Goal: Check status: Check status

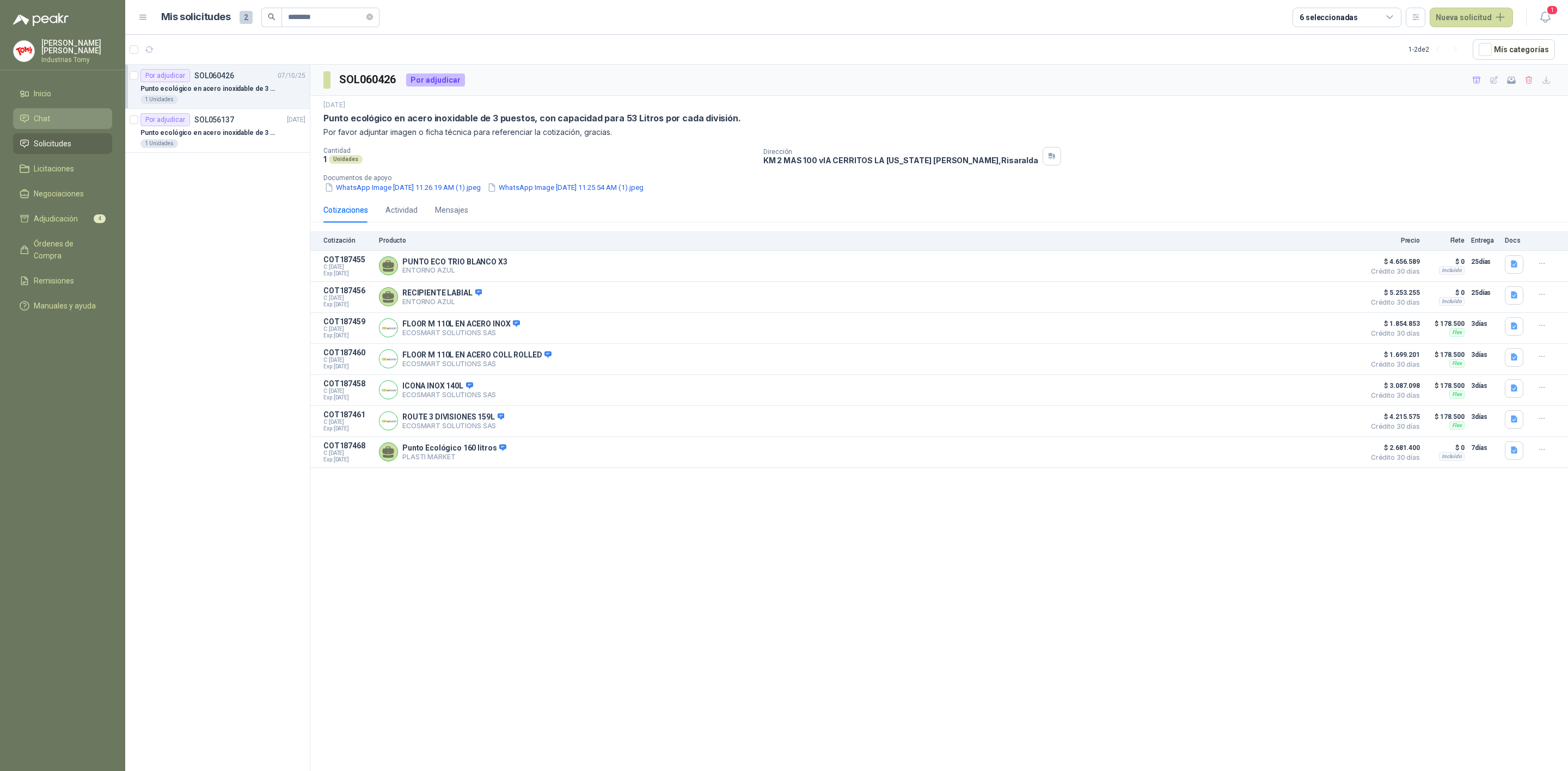
drag, startPoint x: 55, startPoint y: 142, endPoint x: 91, endPoint y: 126, distance: 39.4
click at [55, 142] on span "Solicitudes" at bounding box center [53, 144] width 37 height 12
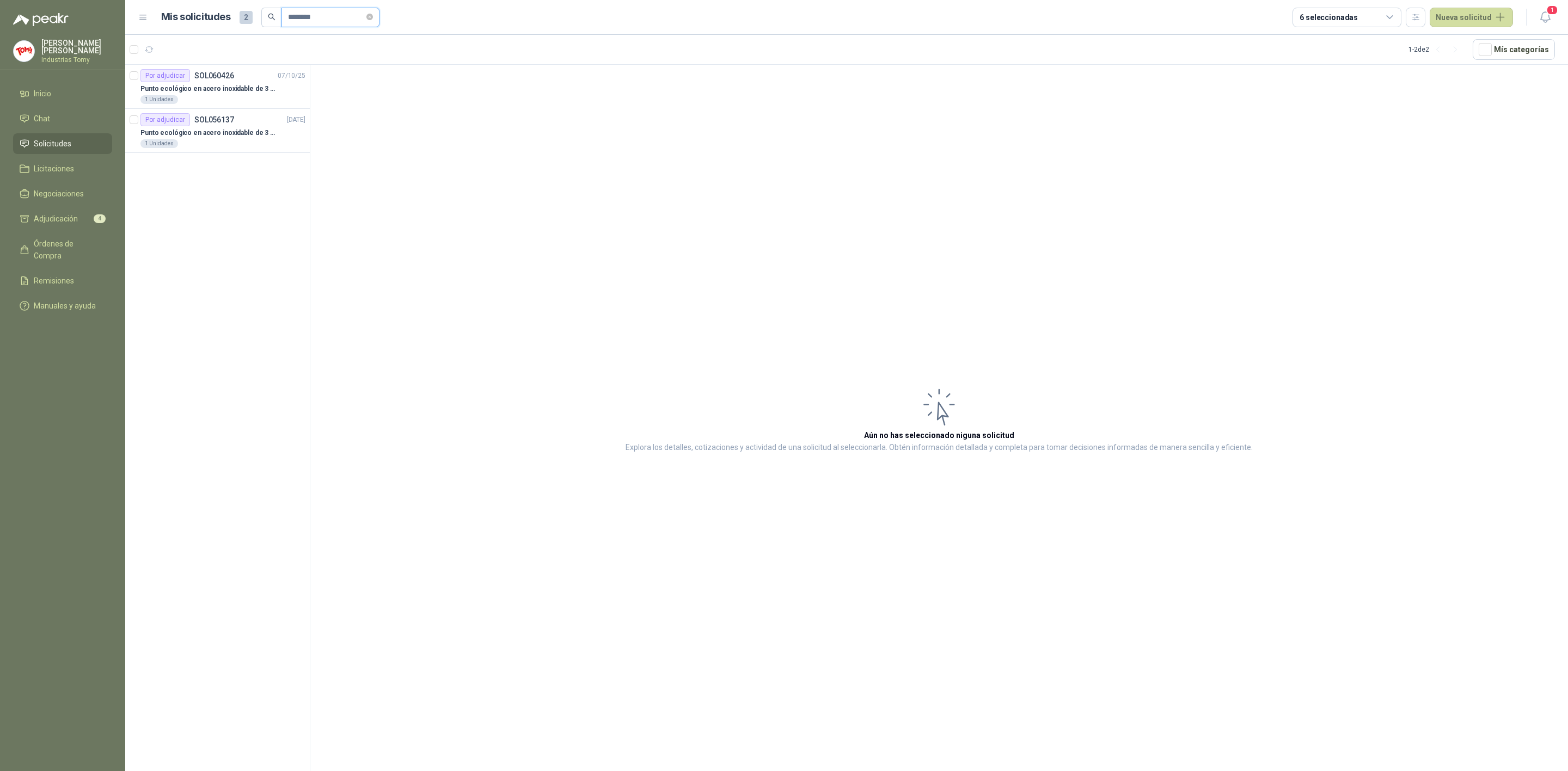
drag, startPoint x: 338, startPoint y: 18, endPoint x: 201, endPoint y: 40, distance: 138.8
click at [201, 40] on main "Mis solicitudes 2 ******** 6 seleccionadas Nueva solicitud 1 1 - 2 de 2 Mís cat…" at bounding box center [846, 386] width 1442 height 771
type input "*******"
click at [225, 90] on div at bounding box center [218, 419] width 185 height 710
click at [225, 90] on p "Candado 4 DIAL 20 mm VERA" at bounding box center [185, 89] width 90 height 11
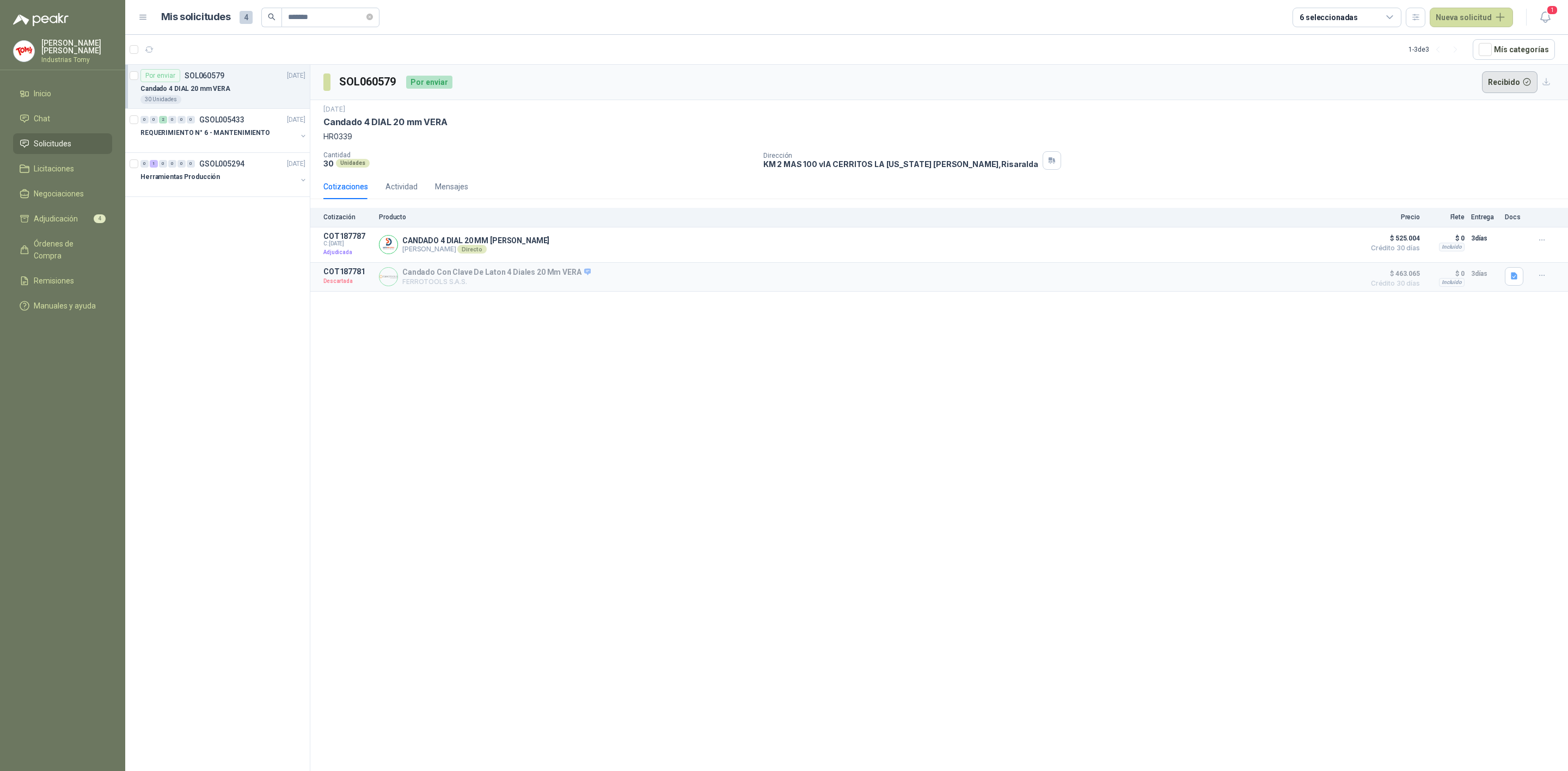
click at [1525, 76] on button "Recibido" at bounding box center [1509, 82] width 56 height 22
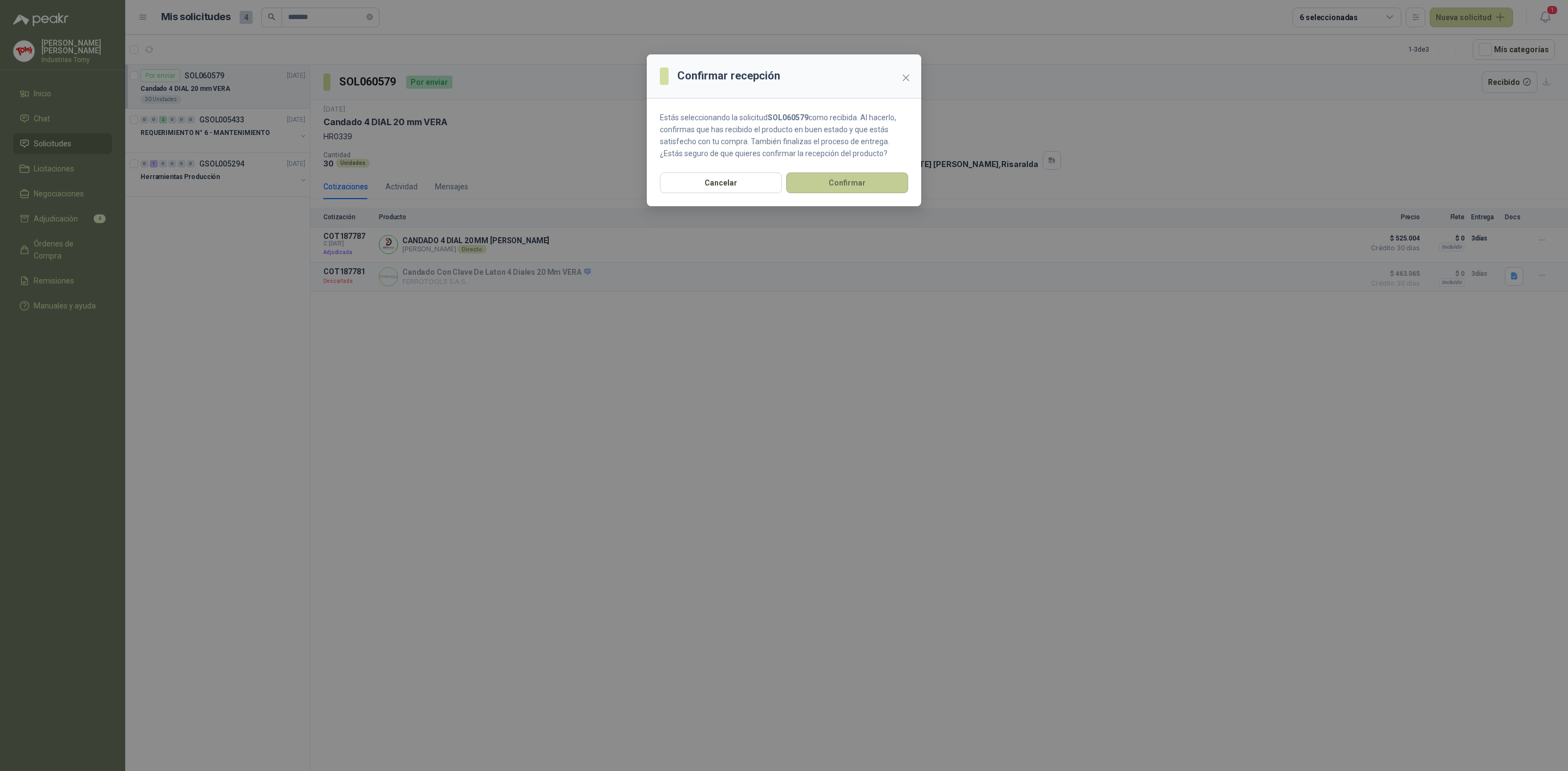
click at [869, 186] on button "Confirmar" at bounding box center [847, 182] width 122 height 21
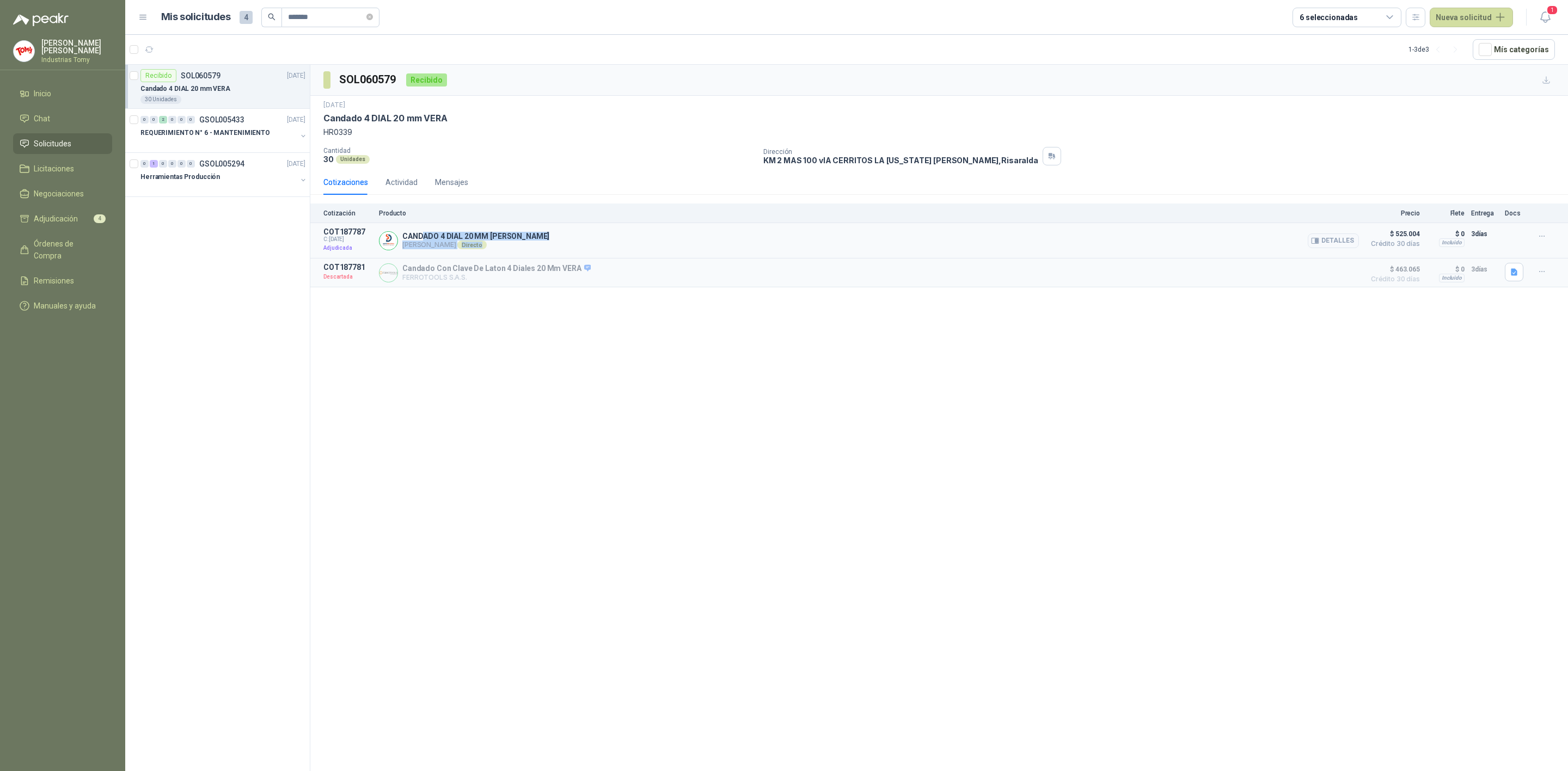
drag, startPoint x: 421, startPoint y: 237, endPoint x: 518, endPoint y: 250, distance: 97.9
click at [516, 250] on div "CANDADO 4 DIAL 20 MM [PERSON_NAME] [PERSON_NAME] Directo Detalles" at bounding box center [869, 240] width 980 height 26
click at [670, 477] on div "SOL060579 Recibido [DATE] Candado 4 DIAL 20 mm VERA HR0339 Cantidad 30 Unidades…" at bounding box center [939, 419] width 1258 height 710
click at [85, 245] on span "Órdenes de Compra" at bounding box center [68, 250] width 68 height 24
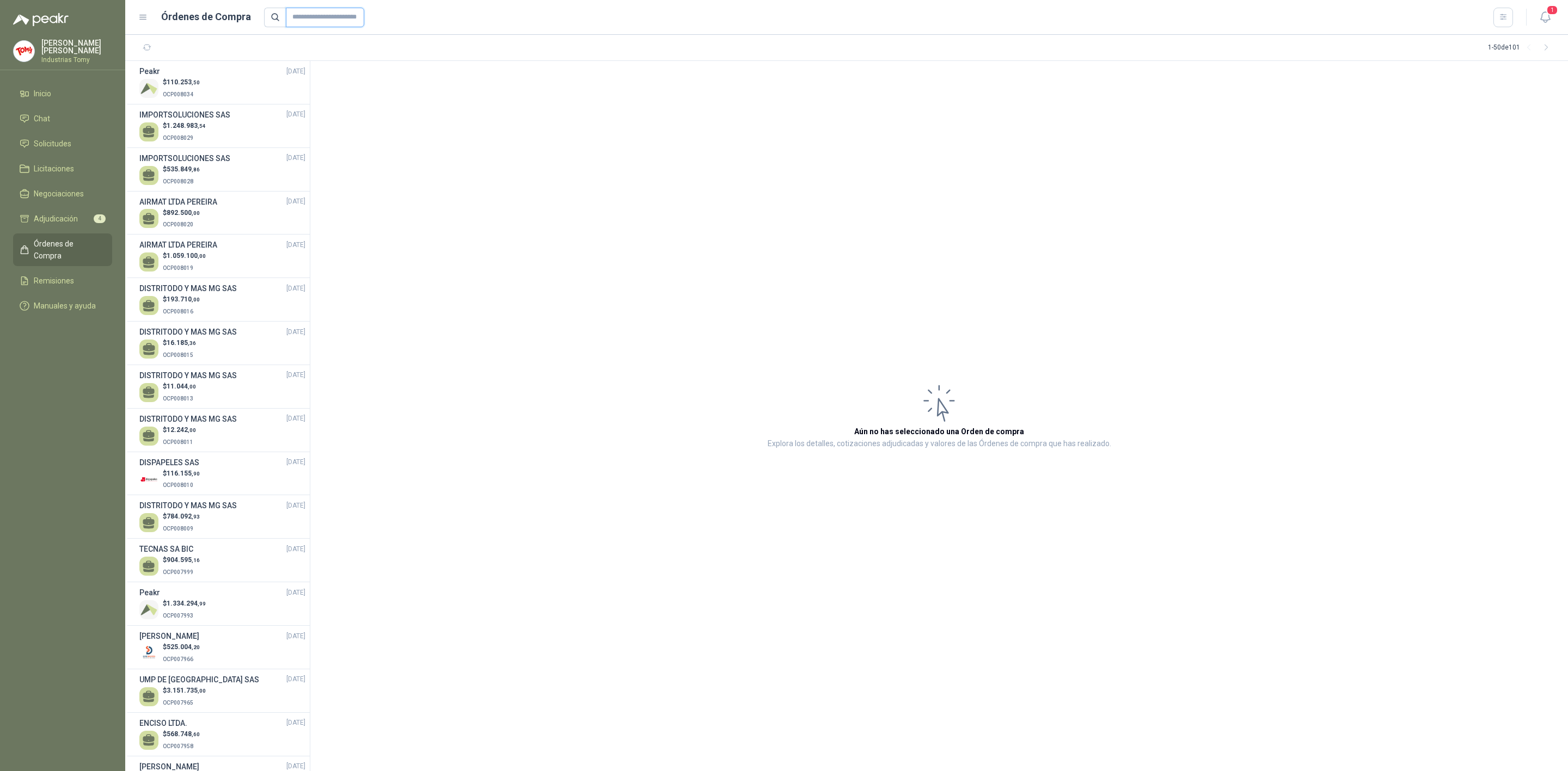
click at [311, 22] on input "text" at bounding box center [325, 17] width 79 height 19
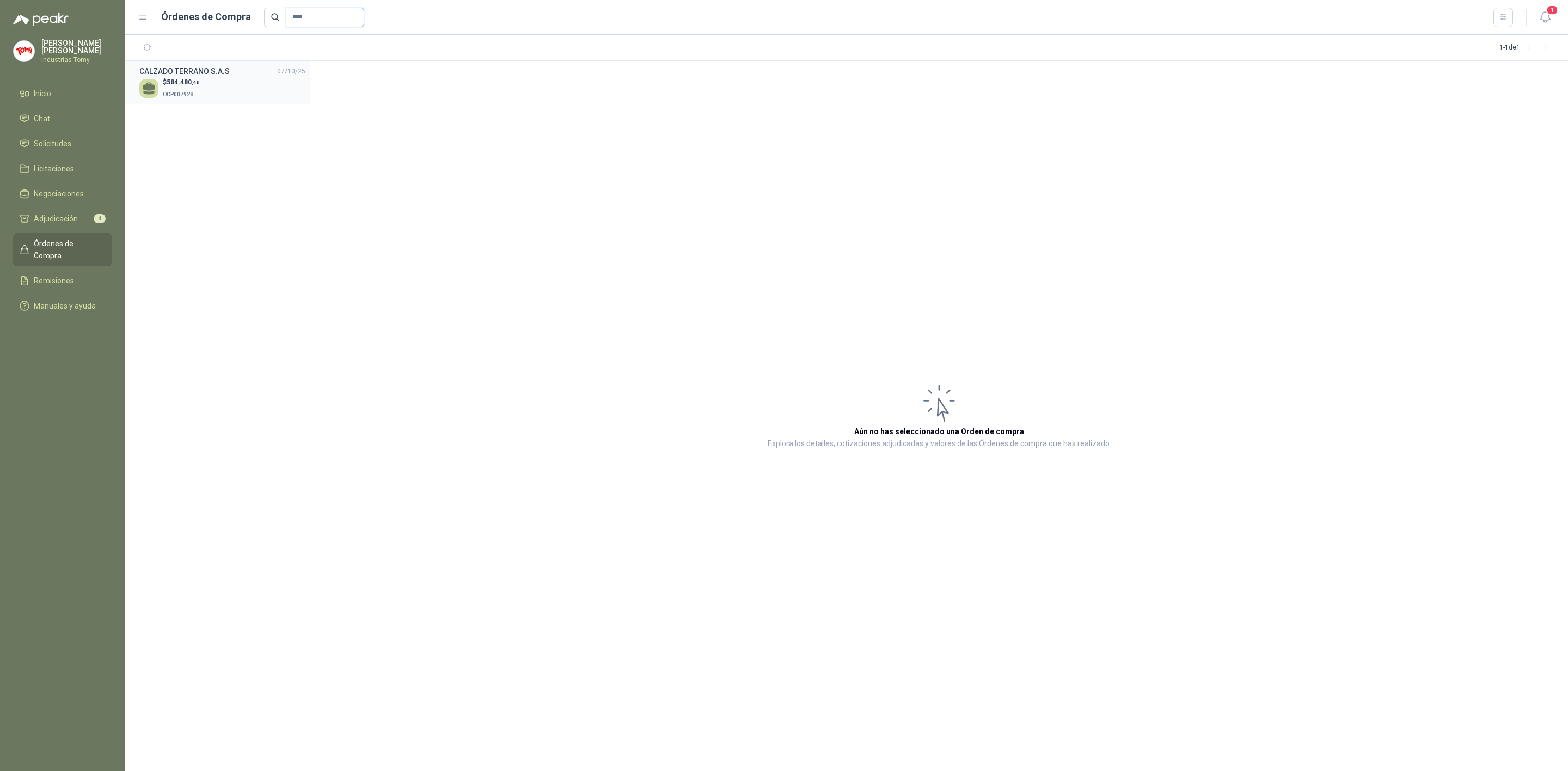
type input "****"
click at [212, 95] on div "$ 584.480 ,40 OCP007928" at bounding box center [222, 89] width 166 height 23
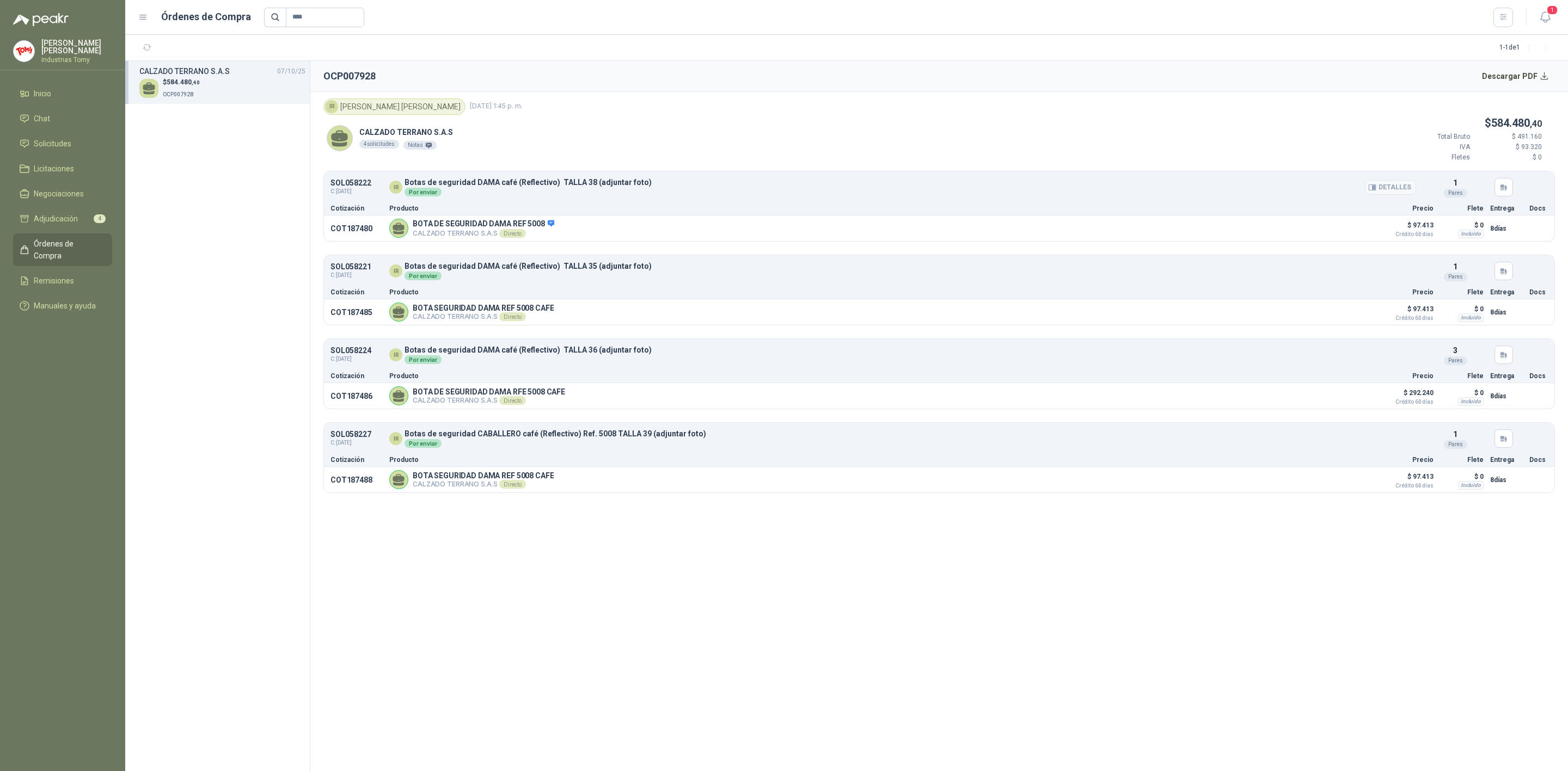
click at [423, 195] on div "Por enviar" at bounding box center [423, 192] width 37 height 9
click at [358, 190] on span "C: [DATE]" at bounding box center [350, 191] width 41 height 9
click at [384, 144] on div "4 solicitudes" at bounding box center [380, 144] width 40 height 9
click at [407, 148] on div "Notas" at bounding box center [420, 145] width 33 height 9
drag, startPoint x: 338, startPoint y: 103, endPoint x: 419, endPoint y: 206, distance: 131.0
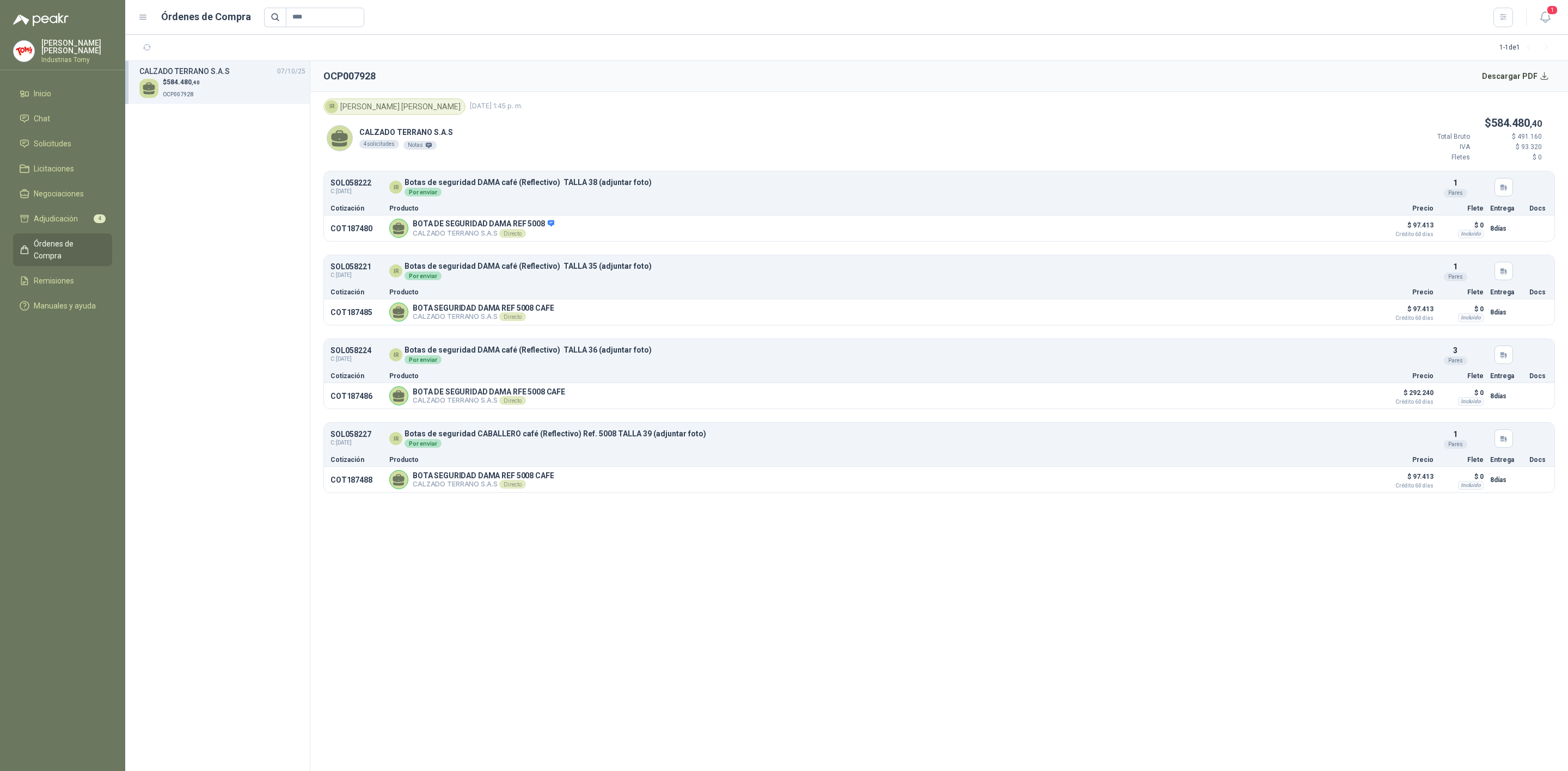
click at [339, 103] on div "IR [PERSON_NAME]" at bounding box center [394, 107] width 142 height 17
click at [479, 505] on section "OCP007928 Descargar PDF IR [PERSON_NAME] [DATE] 1:45 p. [PERSON_NAME] S.A.S 4 s…" at bounding box center [939, 416] width 1258 height 710
drag, startPoint x: 1535, startPoint y: 461, endPoint x: 1535, endPoint y: 397, distance: 64.0
click at [1535, 455] on div "SOL058227 C: [DATE] IR Botas de seguridad CABALLERO café (Reflectivo) Ref. 5008…" at bounding box center [939, 445] width 1230 height 44
drag, startPoint x: 1537, startPoint y: 381, endPoint x: 1535, endPoint y: 358, distance: 23.1
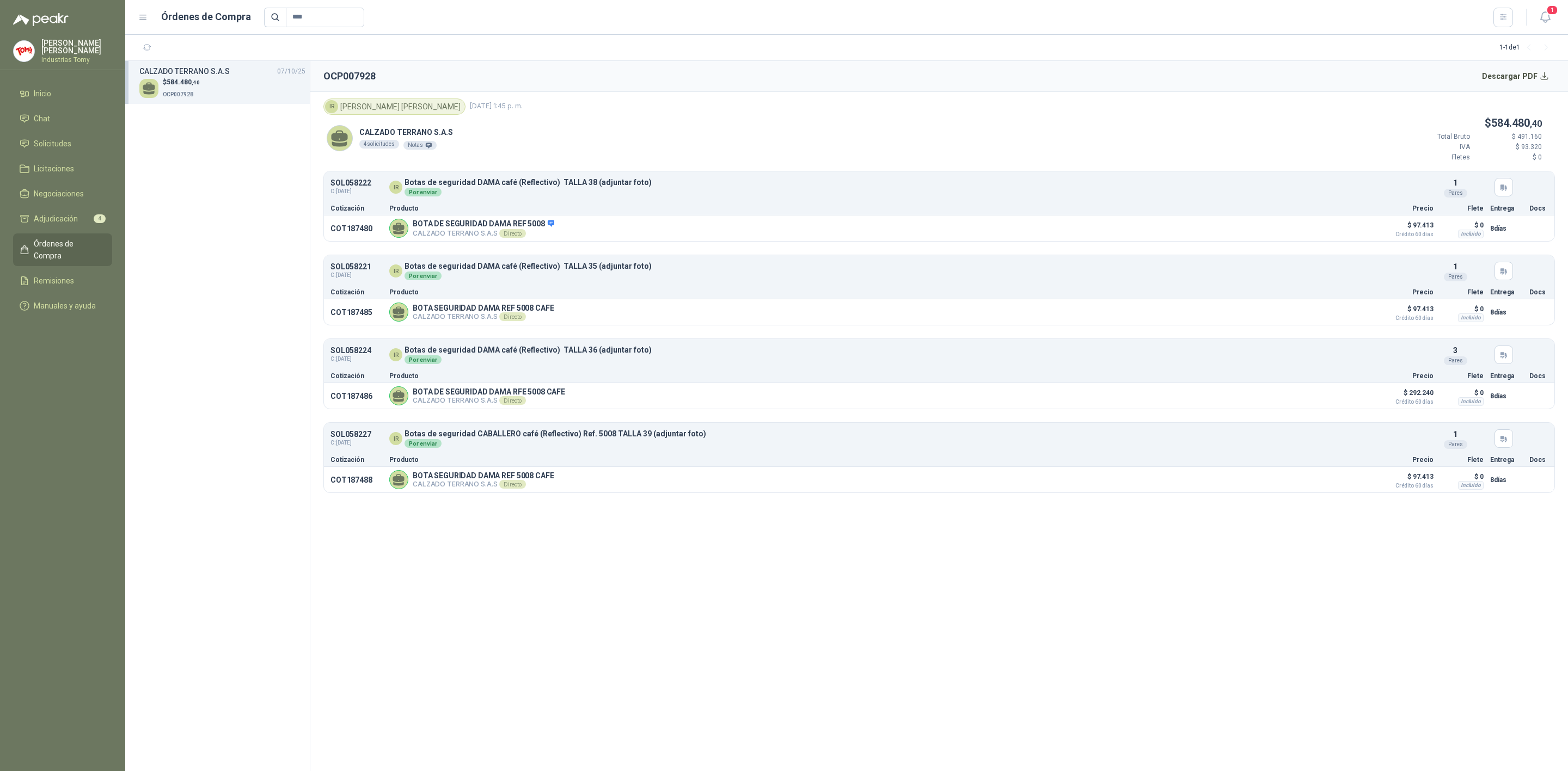
click at [1537, 380] on p "Docs" at bounding box center [1538, 376] width 19 height 7
click at [1529, 312] on div at bounding box center [1538, 312] width 19 height 19
click at [1550, 217] on article "COT187480 BOTA DE SEGURIDAD DAMA REF 5008 CALZADO TERRANO S.A.S Directo Detalle…" at bounding box center [939, 228] width 1230 height 25
click at [1380, 136] on div "CALZADO TERRANO S.A.S 4 solicitudes Notas $ 584.480 ,40 Total Bruto $ 491.160 I…" at bounding box center [939, 143] width 1231 height 57
click at [1502, 19] on icon "button" at bounding box center [1502, 17] width 6 height 5
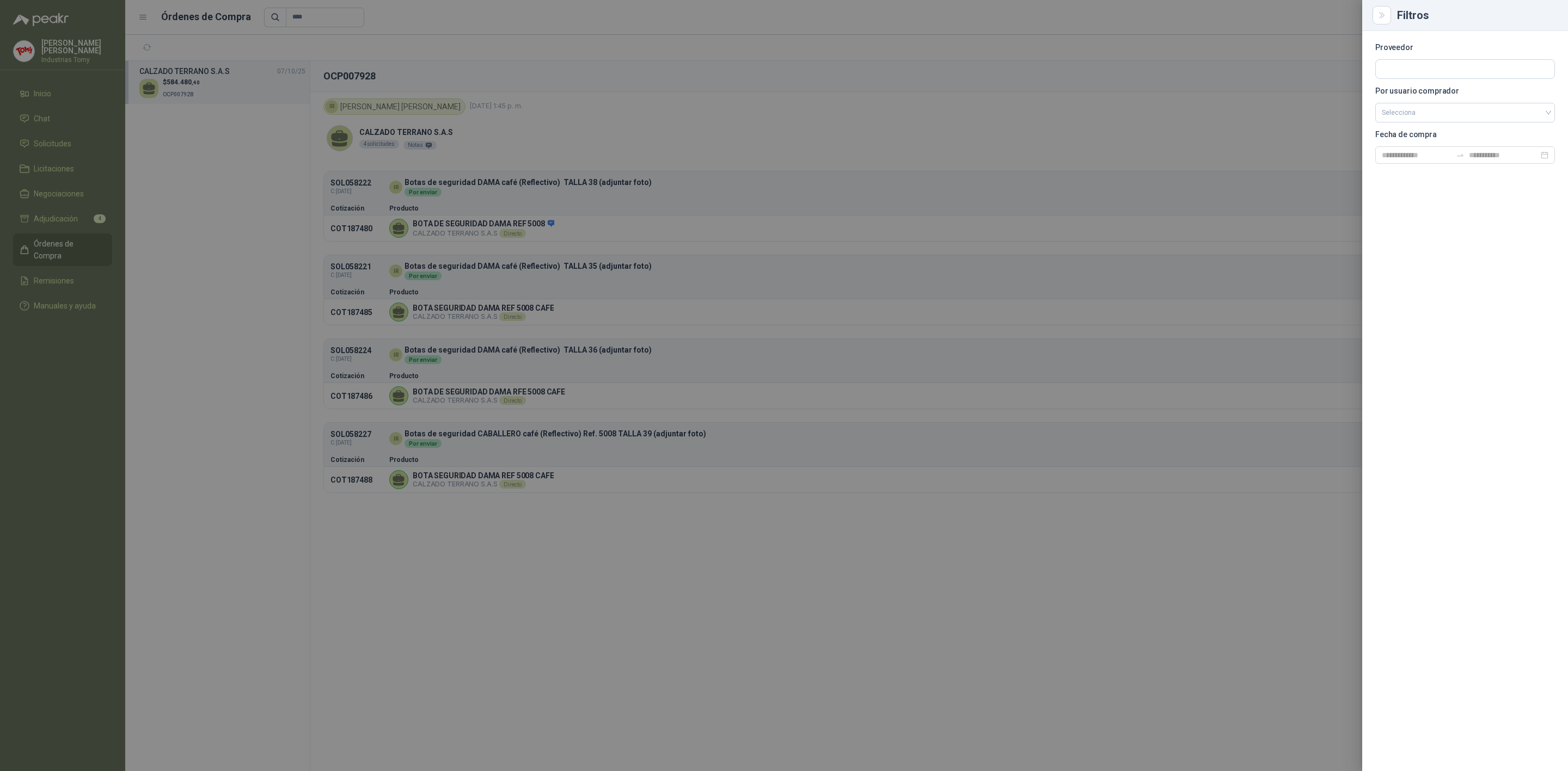
click at [1029, 364] on div at bounding box center [784, 386] width 1568 height 771
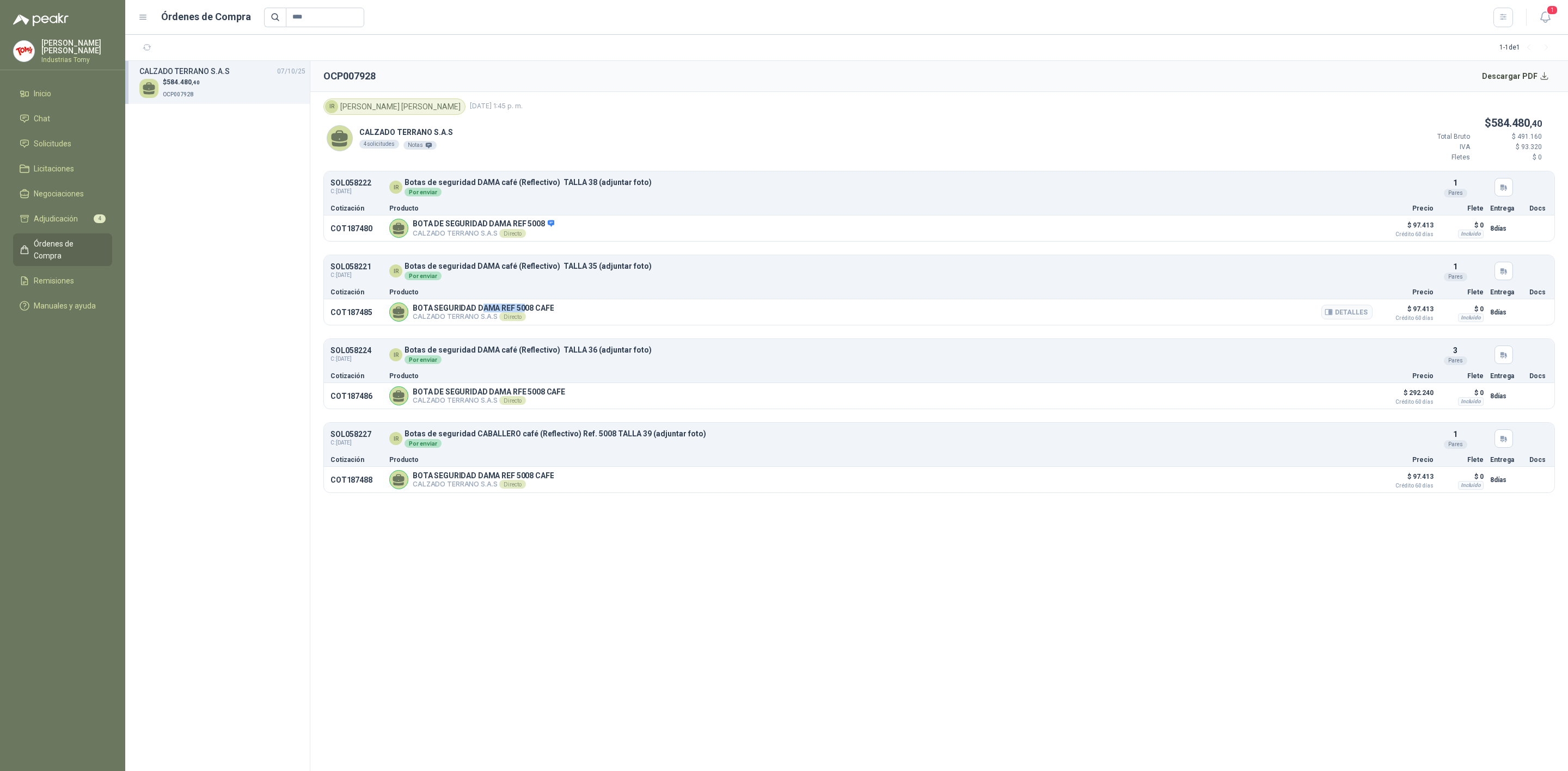
drag, startPoint x: 482, startPoint y: 308, endPoint x: 525, endPoint y: 304, distance: 43.2
click at [523, 307] on p "BOTA SEGURIDAD DAMA REF 5008 CAFE" at bounding box center [483, 308] width 141 height 9
drag, startPoint x: 465, startPoint y: 183, endPoint x: 567, endPoint y: 220, distance: 108.5
click at [560, 192] on div "Botas de seguridad DAMA café (Reflectivo) TALLA 38 (adjuntar foto) Por enviar" at bounding box center [527, 187] width 247 height 18
drag, startPoint x: 494, startPoint y: 270, endPoint x: 552, endPoint y: 284, distance: 59.7
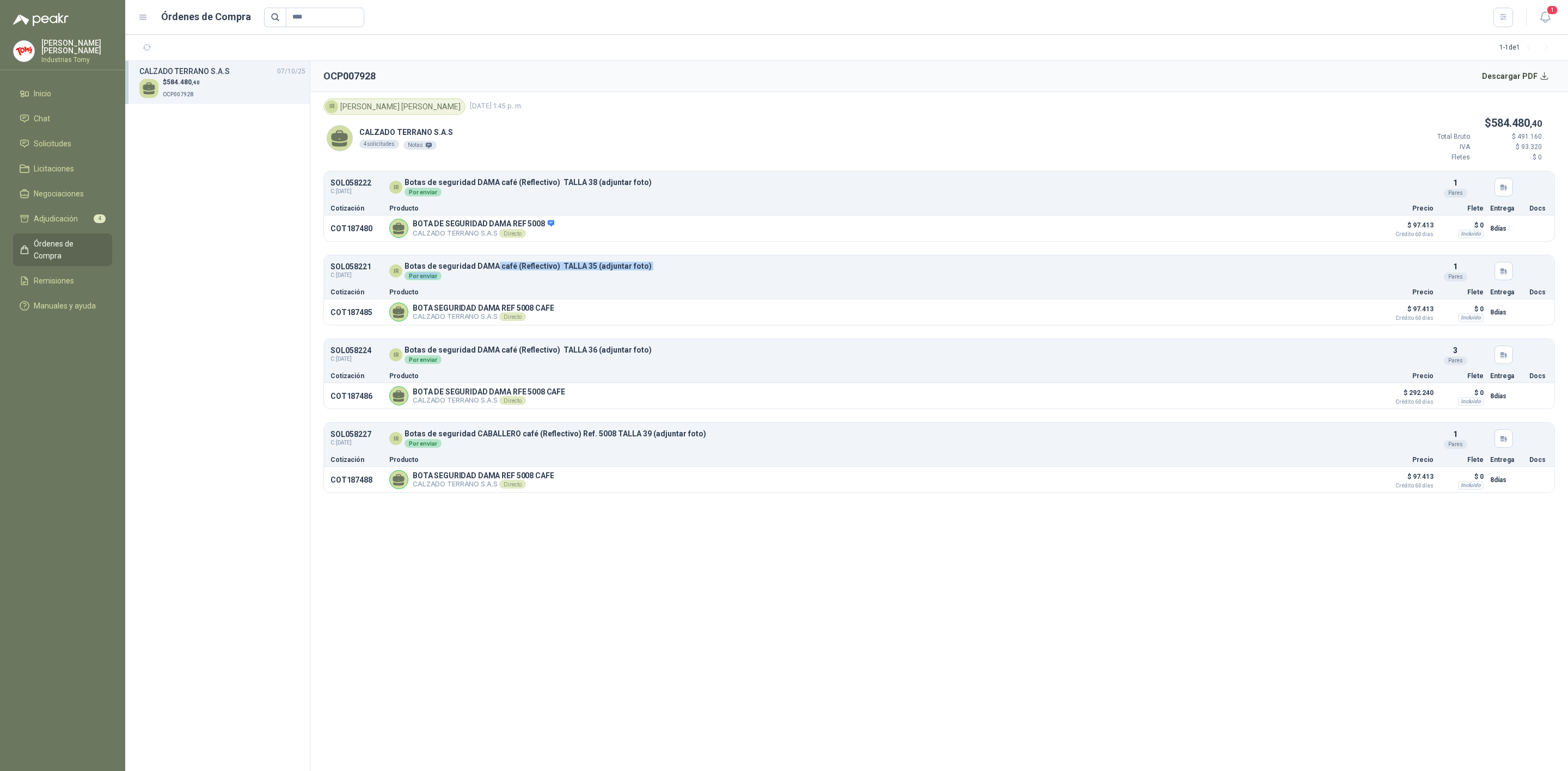
click at [549, 280] on div "Botas de seguridad DAMA café (Reflectivo) TALLA 35 (adjuntar foto) Por enviar" at bounding box center [527, 271] width 247 height 18
drag, startPoint x: 506, startPoint y: 351, endPoint x: 587, endPoint y: 364, distance: 82.0
click at [587, 364] on div "Botas de seguridad DAMA café (Reflectivo) TALLA 36 (adjuntar foto) Por enviar" at bounding box center [527, 355] width 247 height 18
drag, startPoint x: 531, startPoint y: 438, endPoint x: 625, endPoint y: 428, distance: 94.5
click at [625, 428] on div "SOL058227 C: [DATE] IR Botas de seguridad CABALLERO café (Reflectivo) Ref. 5008…" at bounding box center [939, 445] width 1230 height 44
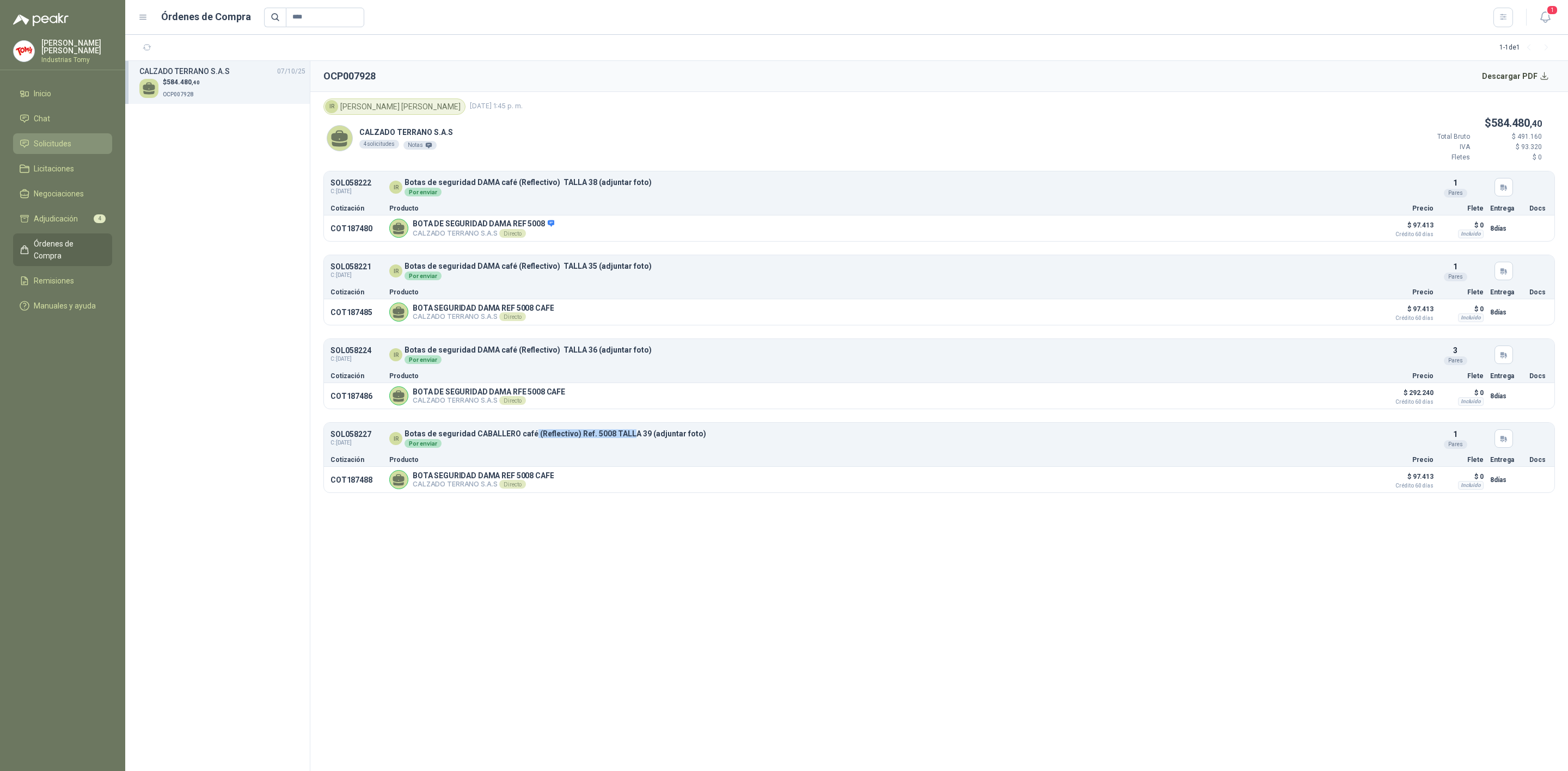
click at [57, 138] on span "Solicitudes" at bounding box center [53, 144] width 37 height 12
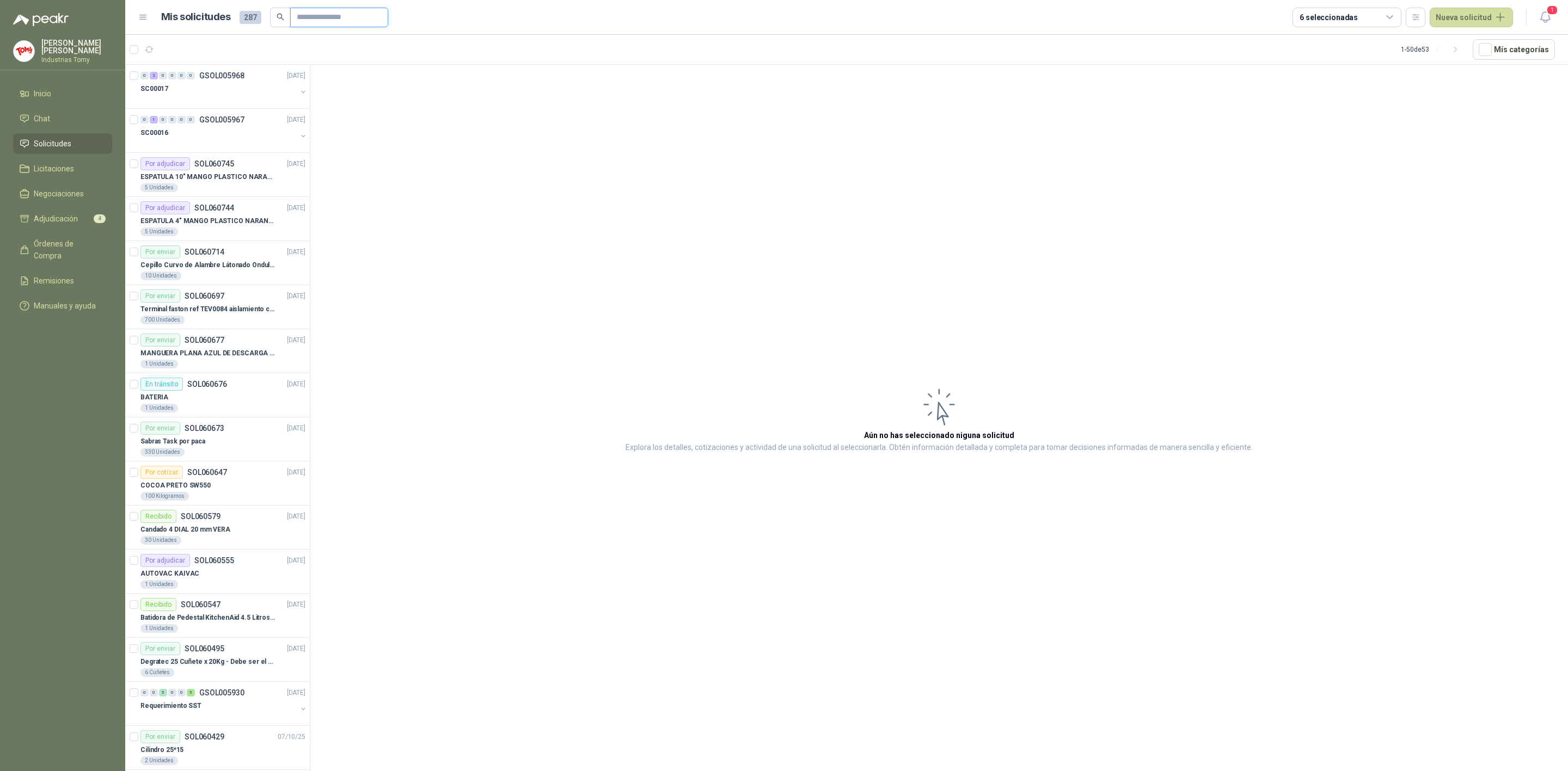
click at [324, 18] on input "text" at bounding box center [335, 17] width 76 height 19
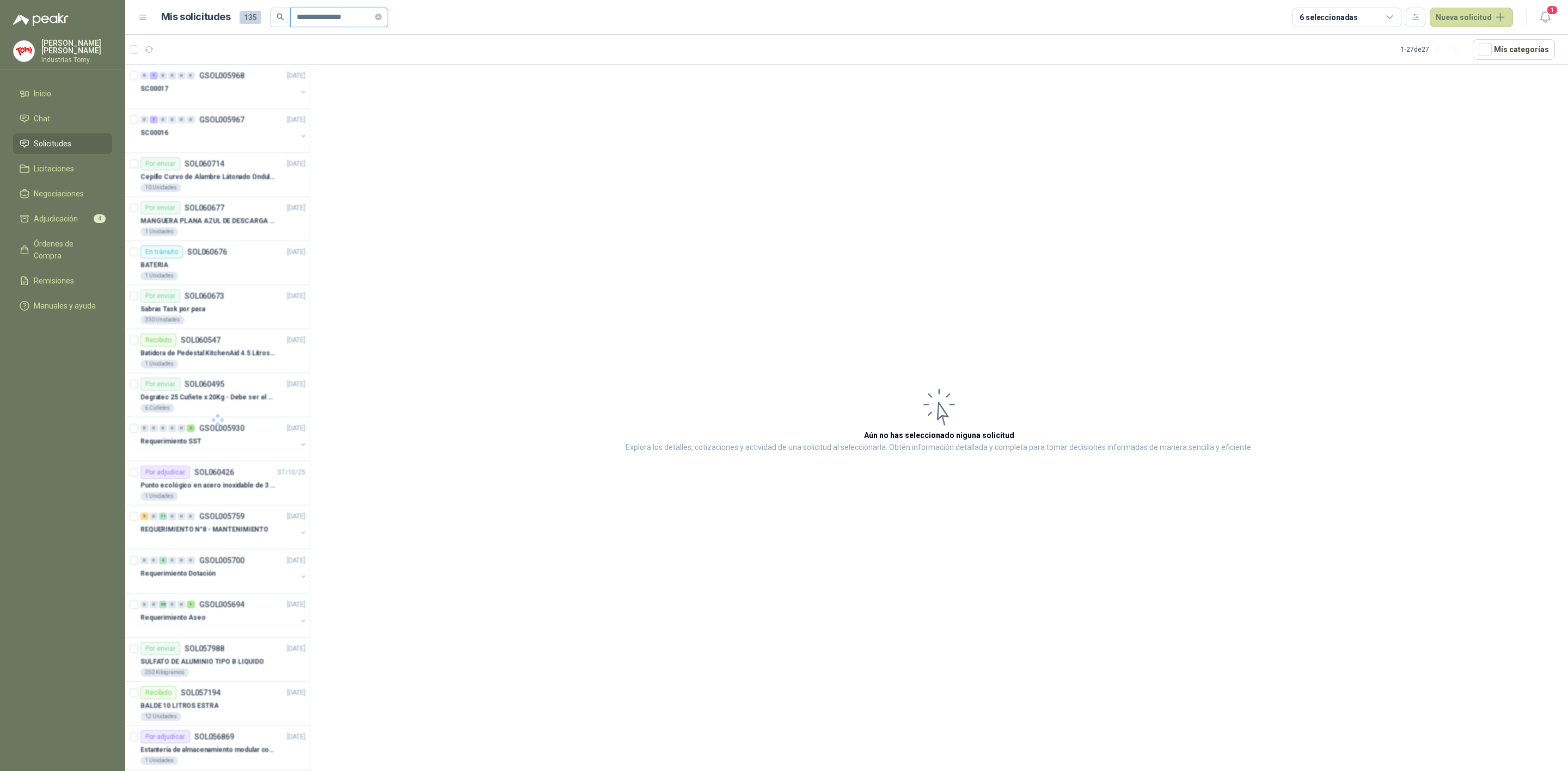
type input "**********"
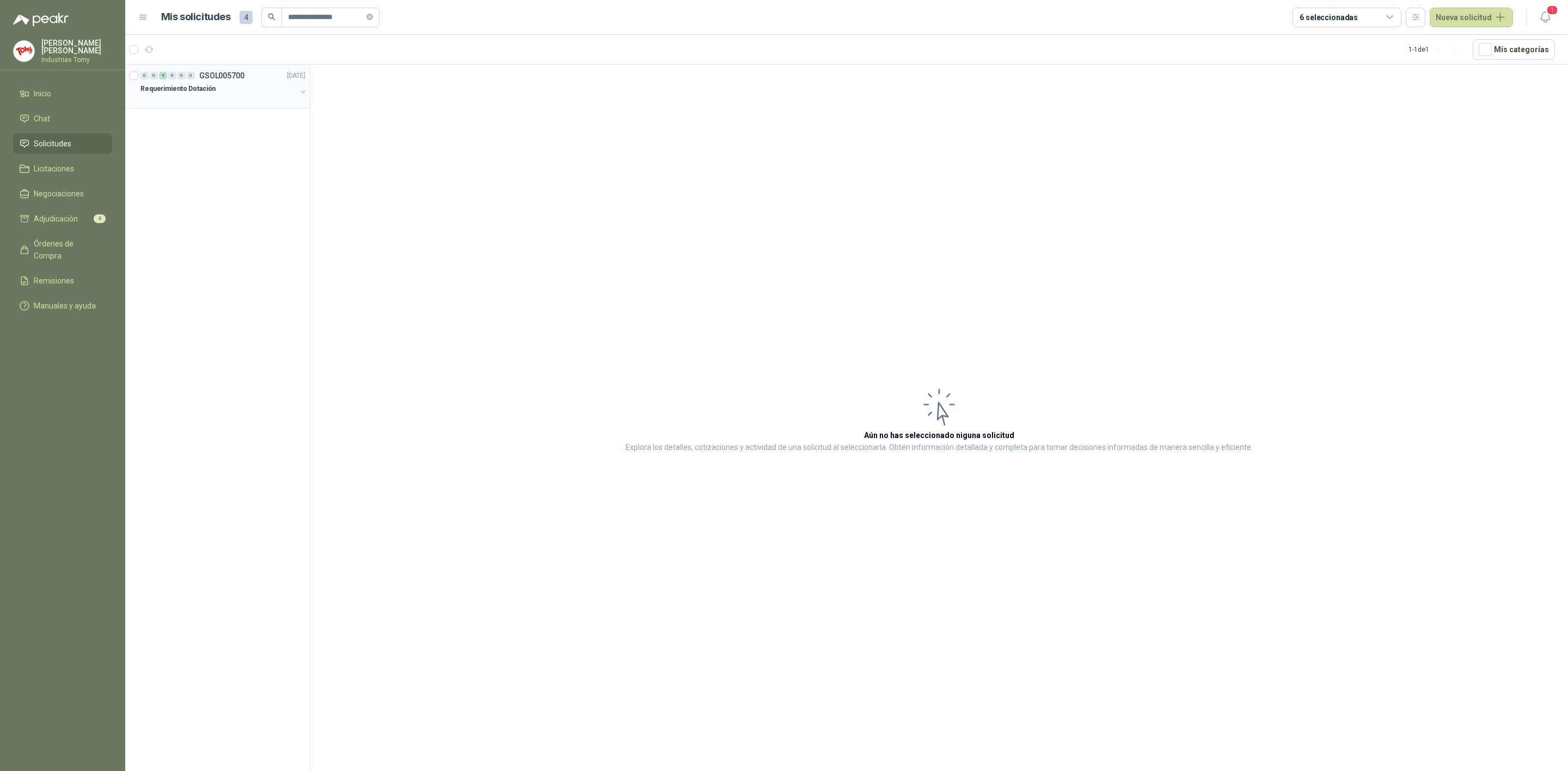
click at [255, 98] on div at bounding box center [218, 99] width 156 height 9
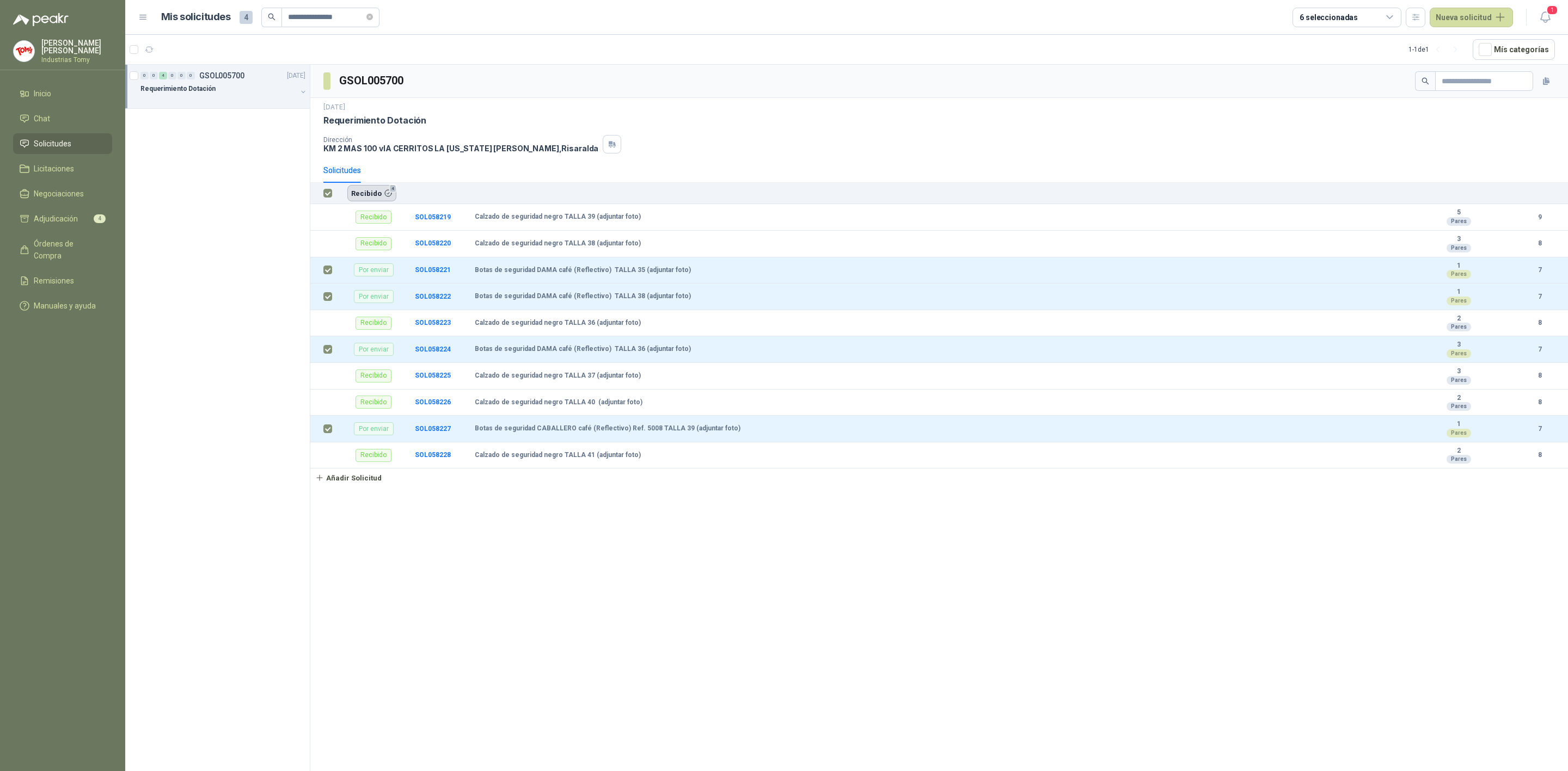
click at [369, 195] on button "Recibido 4" at bounding box center [372, 193] width 49 height 17
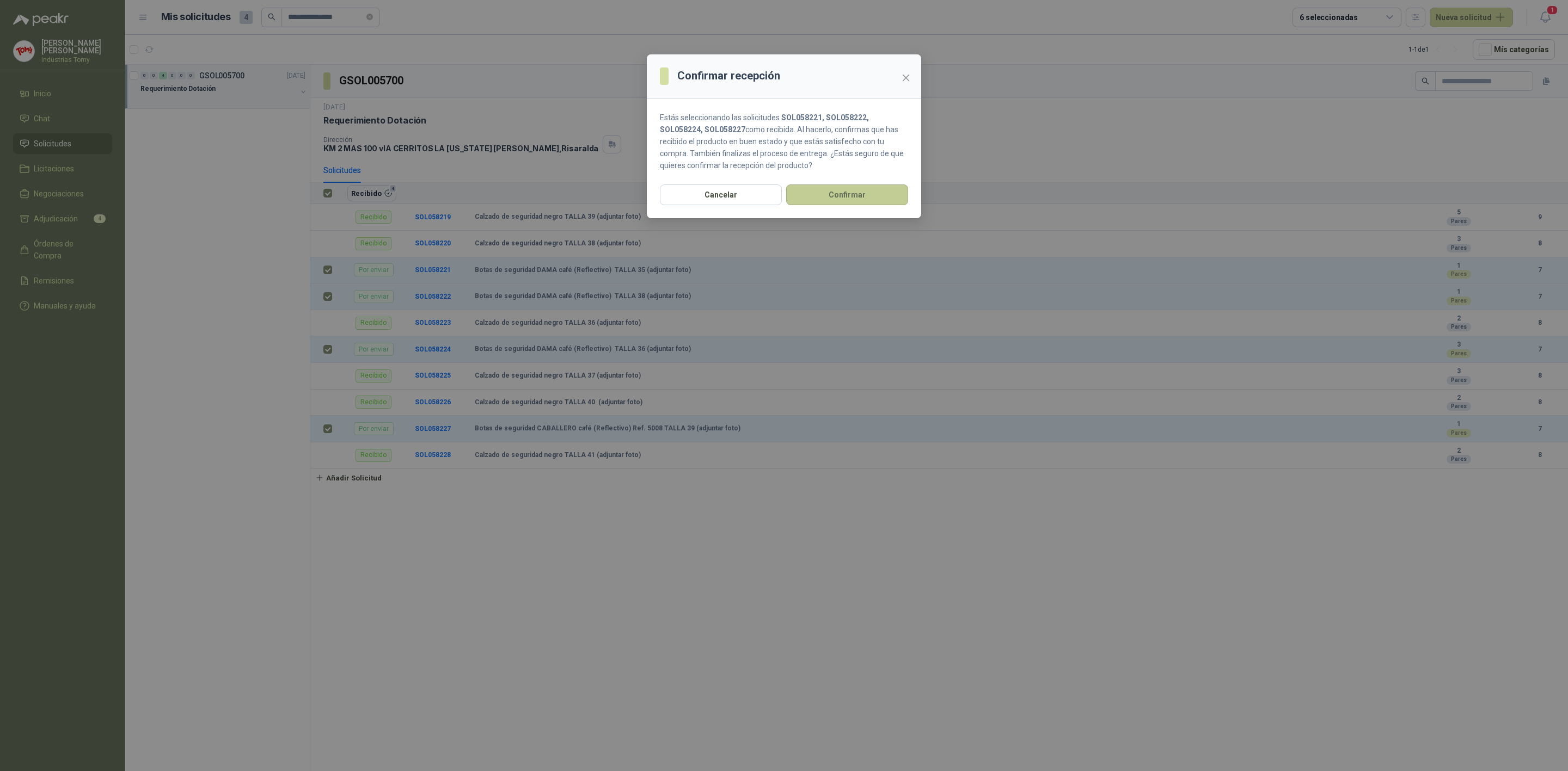
click at [871, 195] on button "Confirmar" at bounding box center [847, 194] width 122 height 21
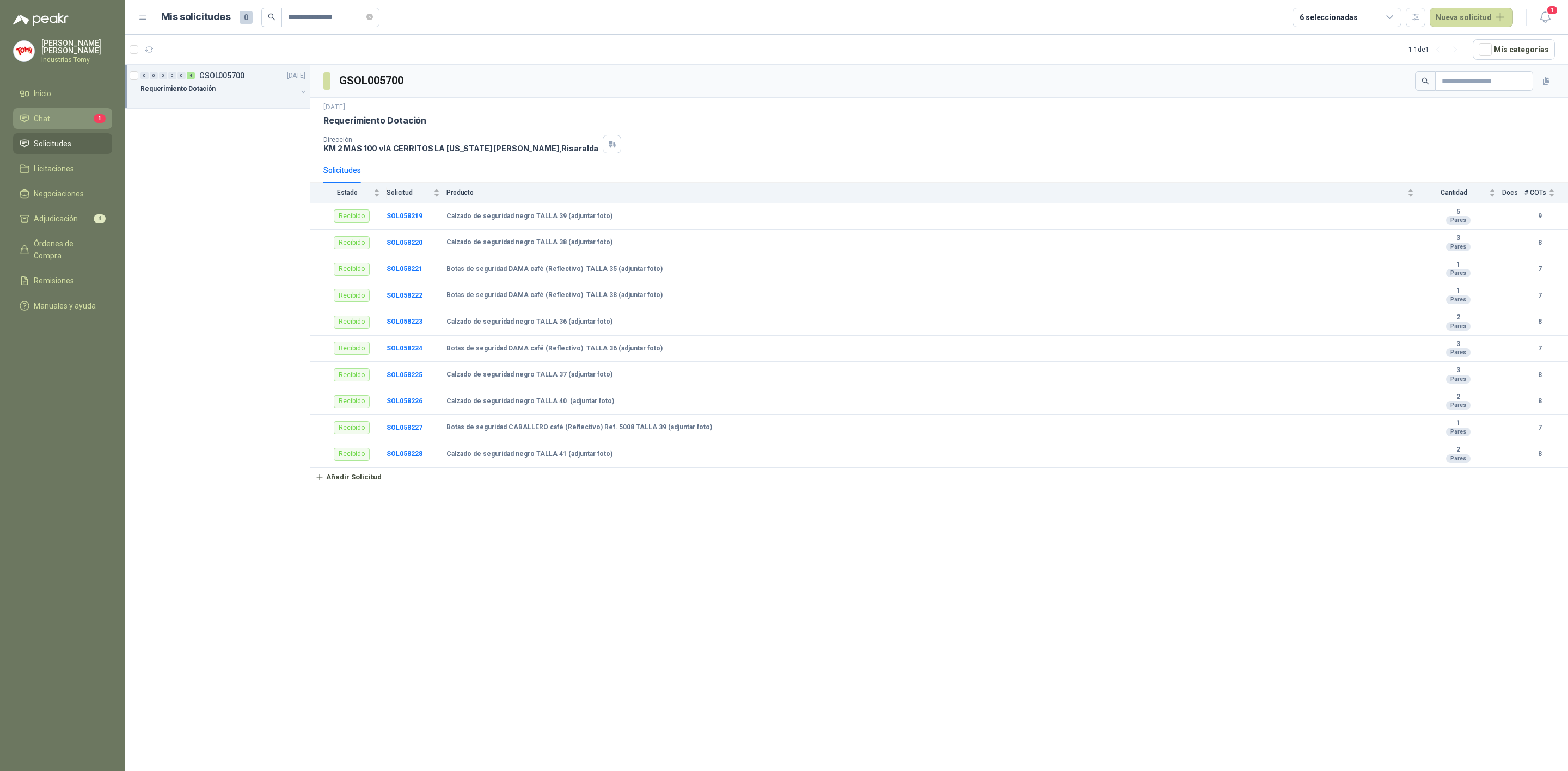
click at [57, 118] on li "Chat 1" at bounding box center [62, 119] width 86 height 12
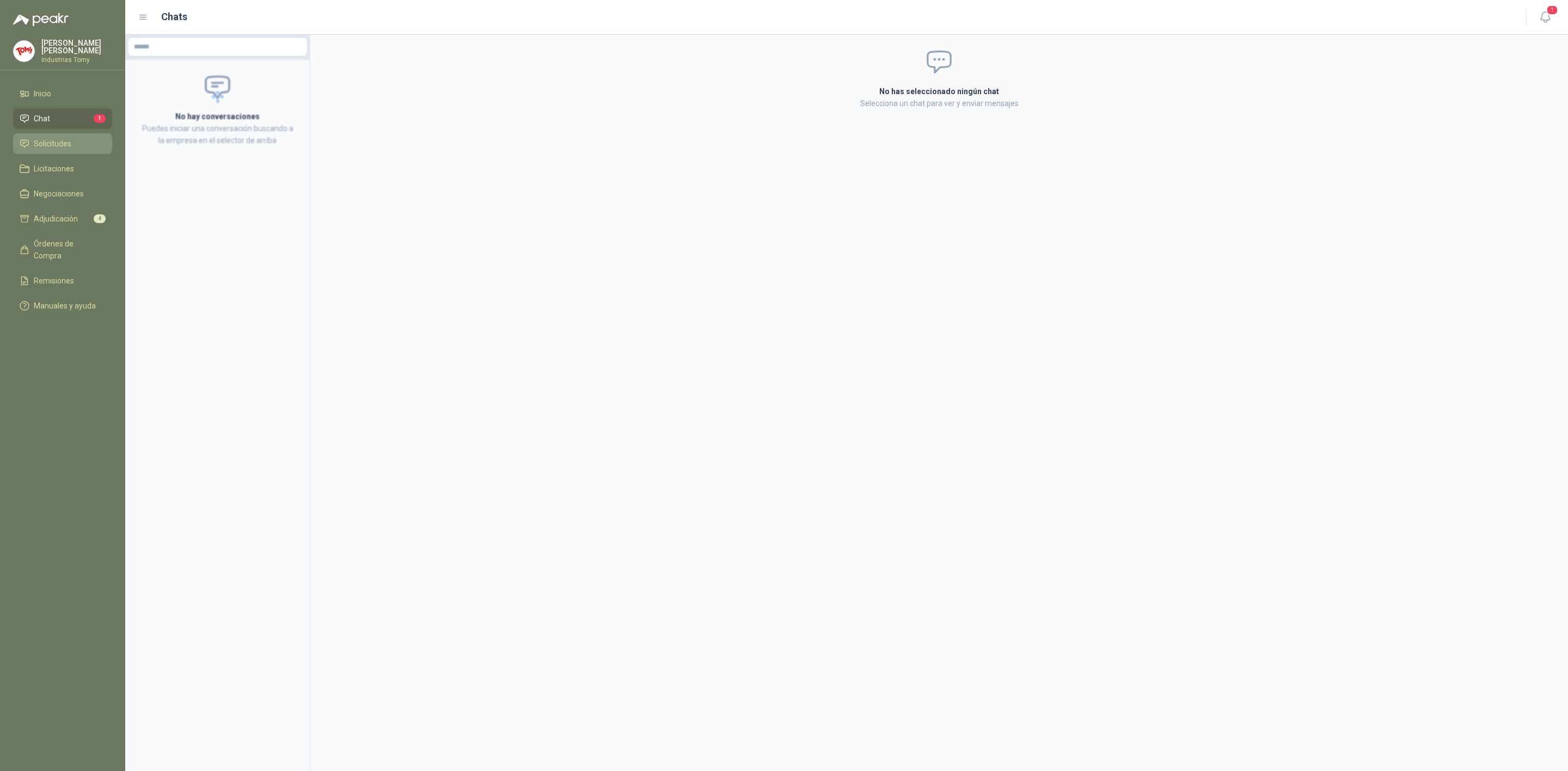
click at [58, 138] on span "Solicitudes" at bounding box center [53, 144] width 37 height 12
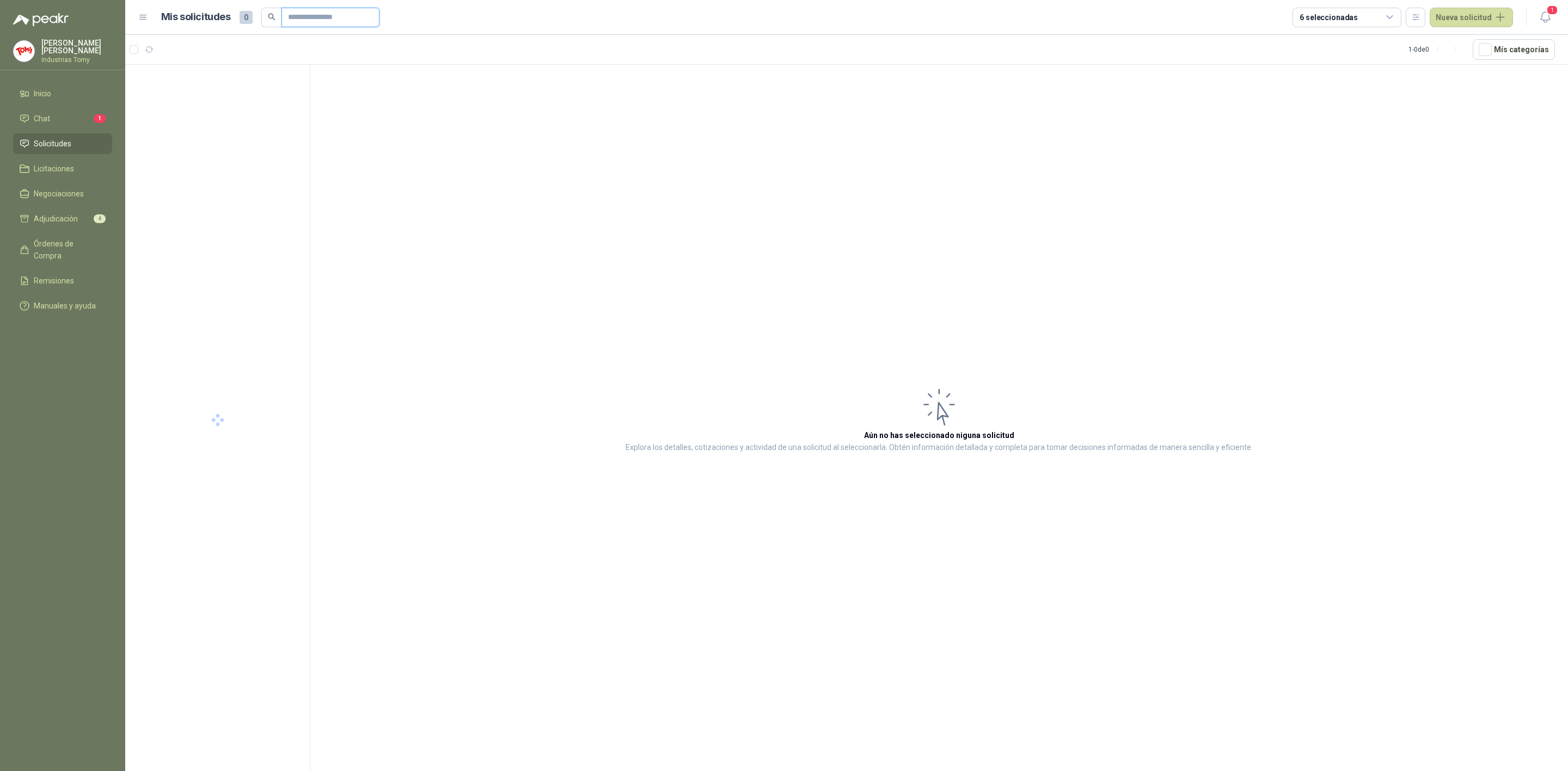
click at [314, 17] on input "text" at bounding box center [326, 17] width 76 height 19
click at [246, 93] on p "MANGUERA PLANA AZUL DE DESCARGA 60 PSI X 20 METROS CON UNION DE 6” MAS ABRAZADE…" at bounding box center [208, 89] width 136 height 11
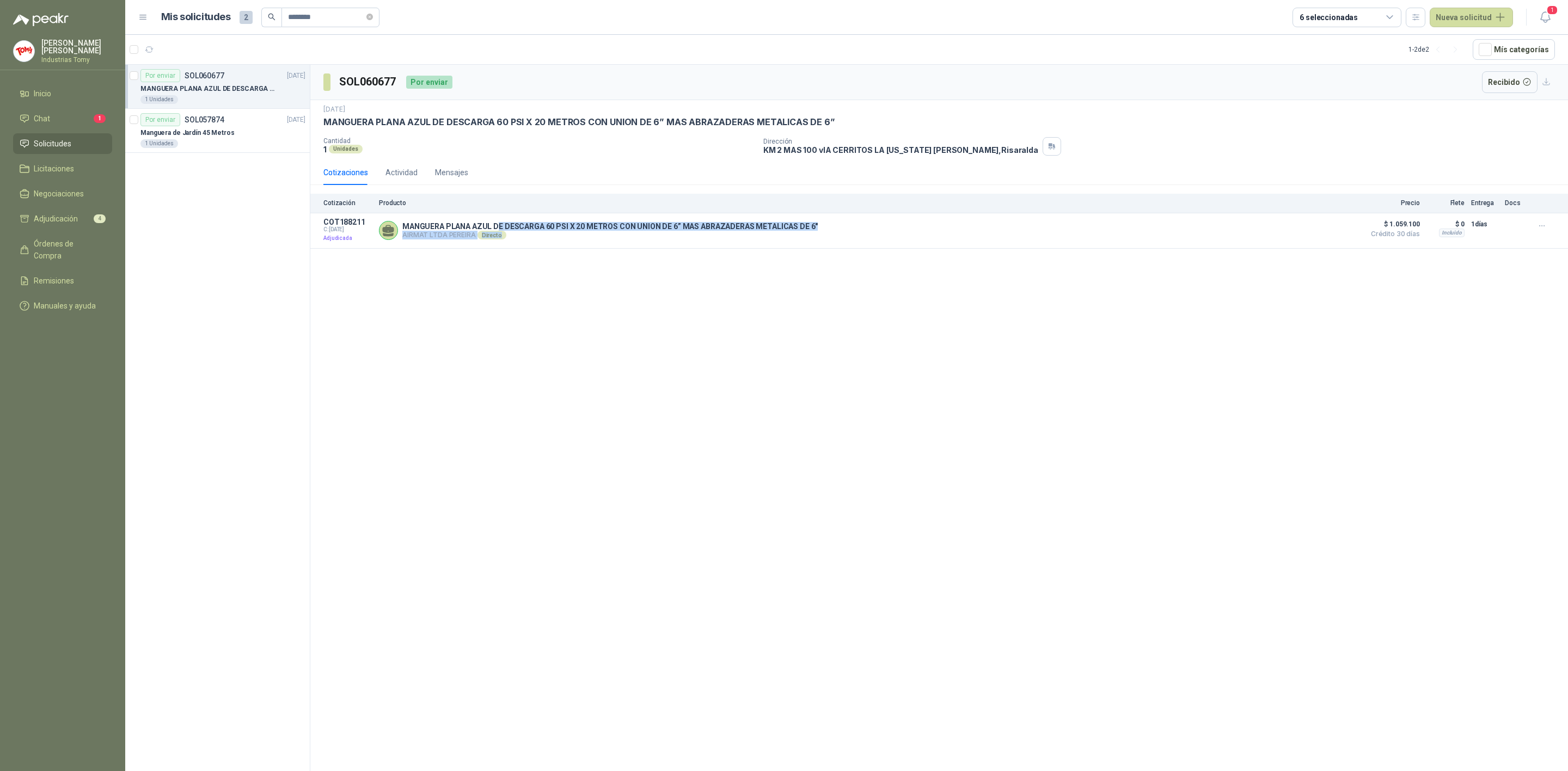
drag, startPoint x: 495, startPoint y: 228, endPoint x: 704, endPoint y: 263, distance: 211.9
click at [704, 263] on div "SOL060677 Por enviar Recibido [DATE] MANGUERA PLANA AZUL DE DESCARGA 60 PSI X 2…" at bounding box center [939, 419] width 1258 height 710
click at [789, 312] on div "SOL060677 Por enviar Recibido [DATE] MANGUERA PLANA AZUL DE DESCARGA 60 PSI X 2…" at bounding box center [939, 419] width 1258 height 710
drag, startPoint x: 324, startPoint y: 124, endPoint x: 872, endPoint y: 126, distance: 548.0
click at [872, 126] on div "MANGUERA PLANA AZUL DE DESCARGA 60 PSI X 20 METROS CON UNION DE 6” MAS ABRAZADE…" at bounding box center [939, 122] width 1231 height 11
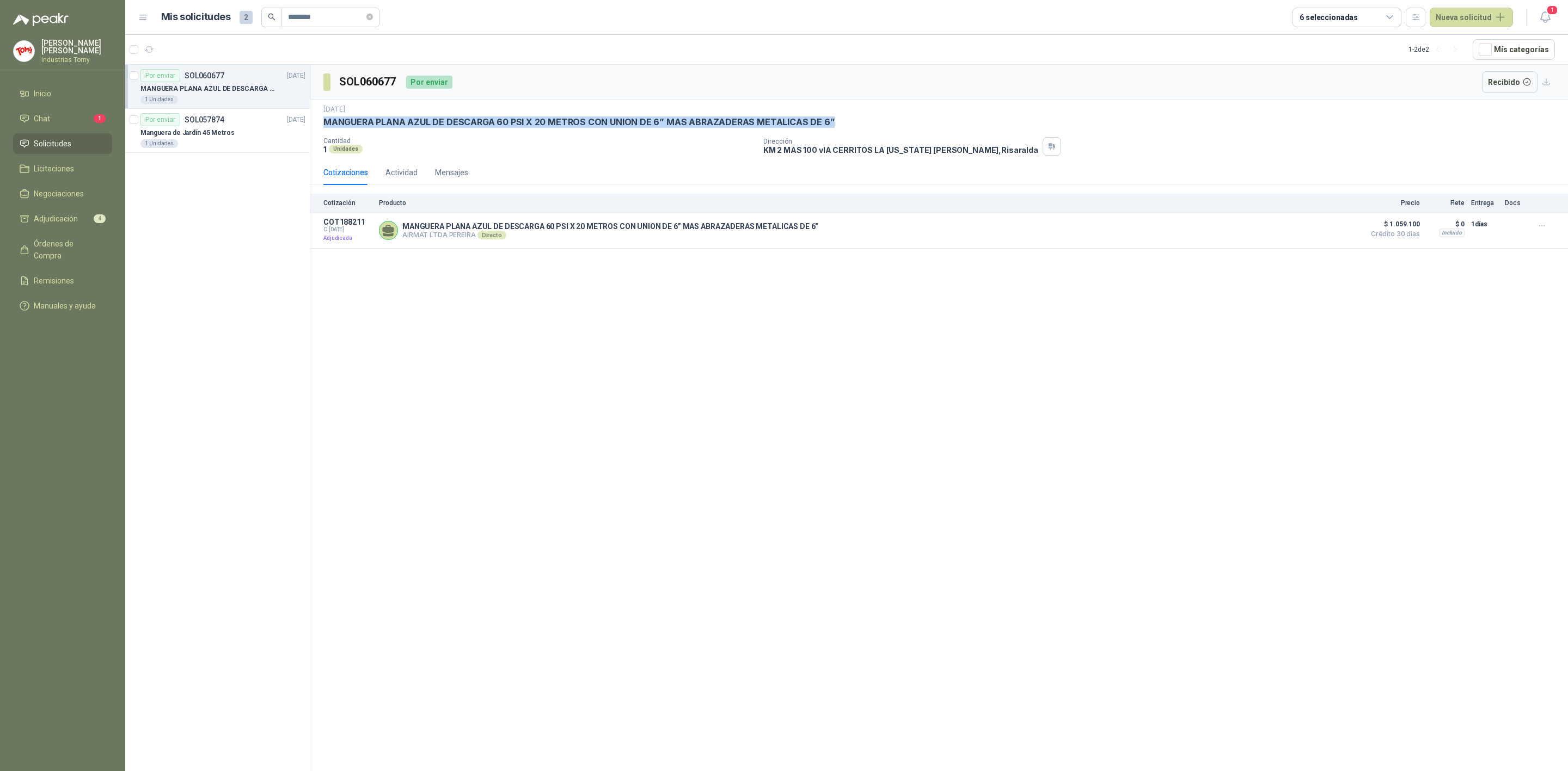
copy p "MANGUERA PLANA AZUL DE DESCARGA 60 PSI X 20 METROS CON UNION DE 6” MAS ABRAZADE…"
click at [497, 239] on div "Directo" at bounding box center [491, 235] width 29 height 9
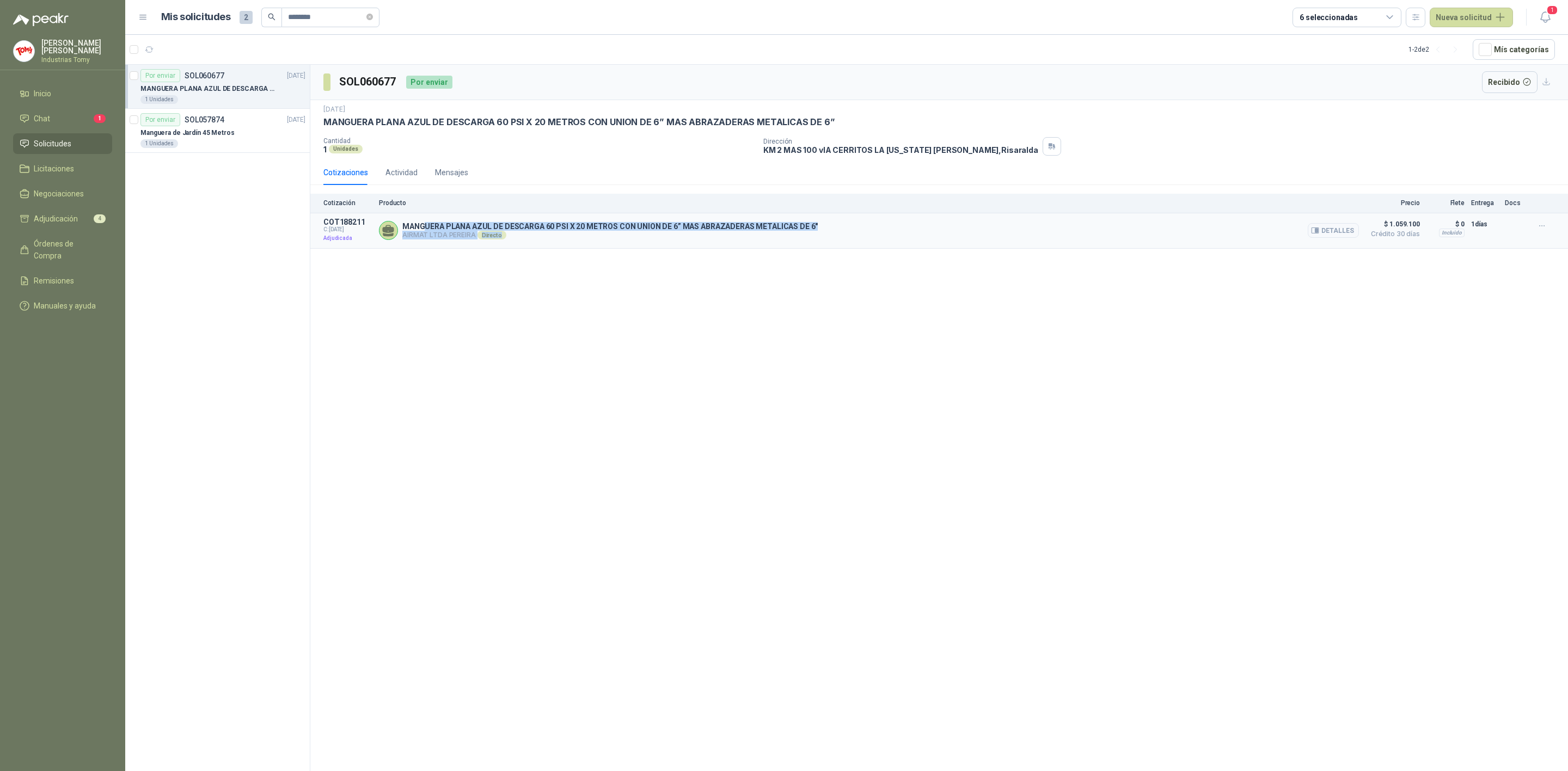
drag, startPoint x: 423, startPoint y: 227, endPoint x: 745, endPoint y: 246, distance: 322.6
click at [708, 253] on div "SOL060677 Por enviar Recibido [DATE] MANGUERA PLANA AZUL DE DESCARGA 60 PSI X 2…" at bounding box center [939, 419] width 1258 height 710
drag, startPoint x: 754, startPoint y: 243, endPoint x: 768, endPoint y: 242, distance: 14.0
click at [761, 242] on div "MANGUERA PLANA AZUL DE DESCARGA 60 PSI X 20 METROS CON UNION DE 6” MAS ABRAZADE…" at bounding box center [869, 230] width 980 height 26
click at [1506, 81] on button "Recibido" at bounding box center [1509, 82] width 56 height 22
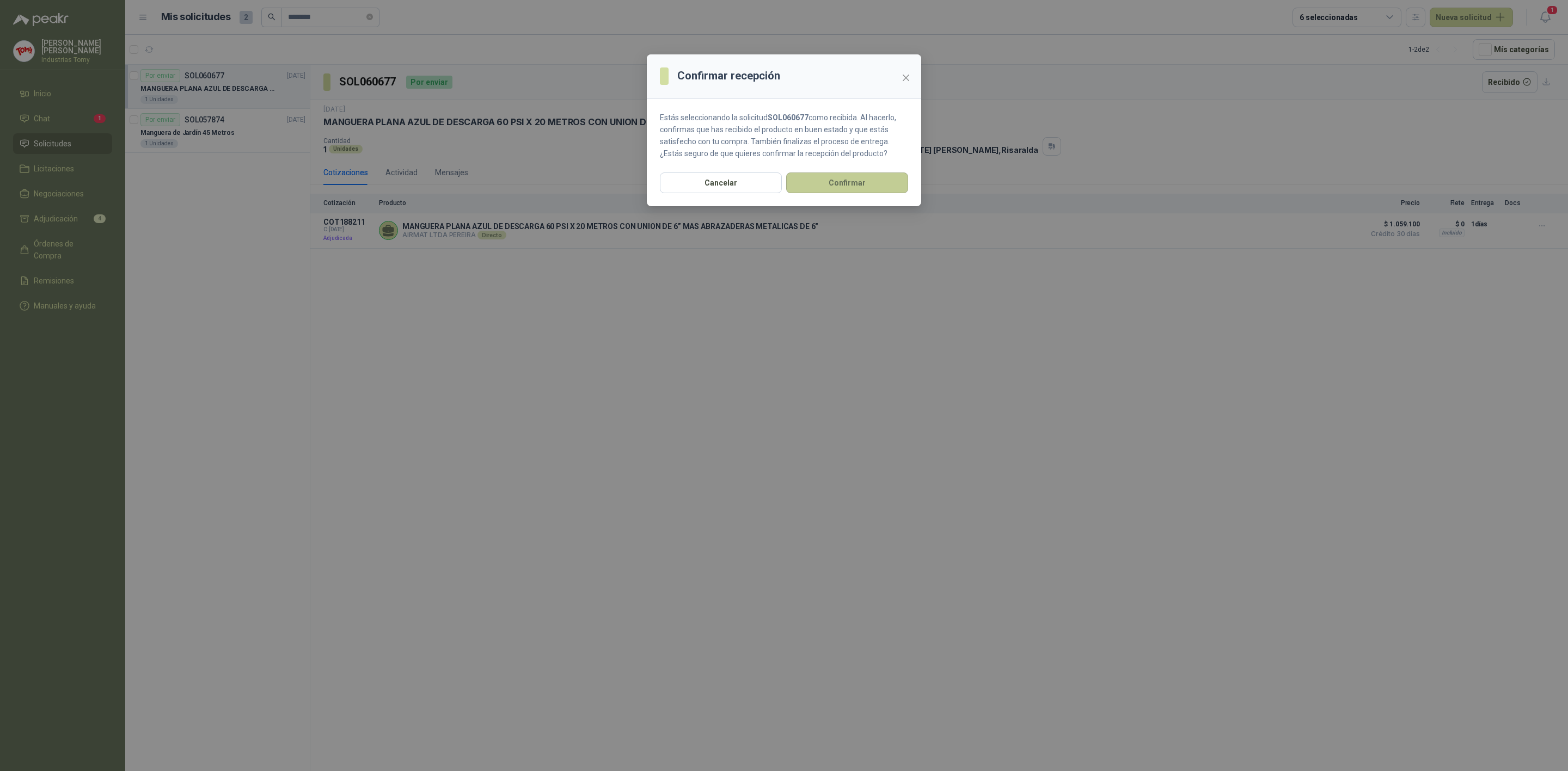
click at [856, 183] on button "Confirmar" at bounding box center [847, 182] width 122 height 21
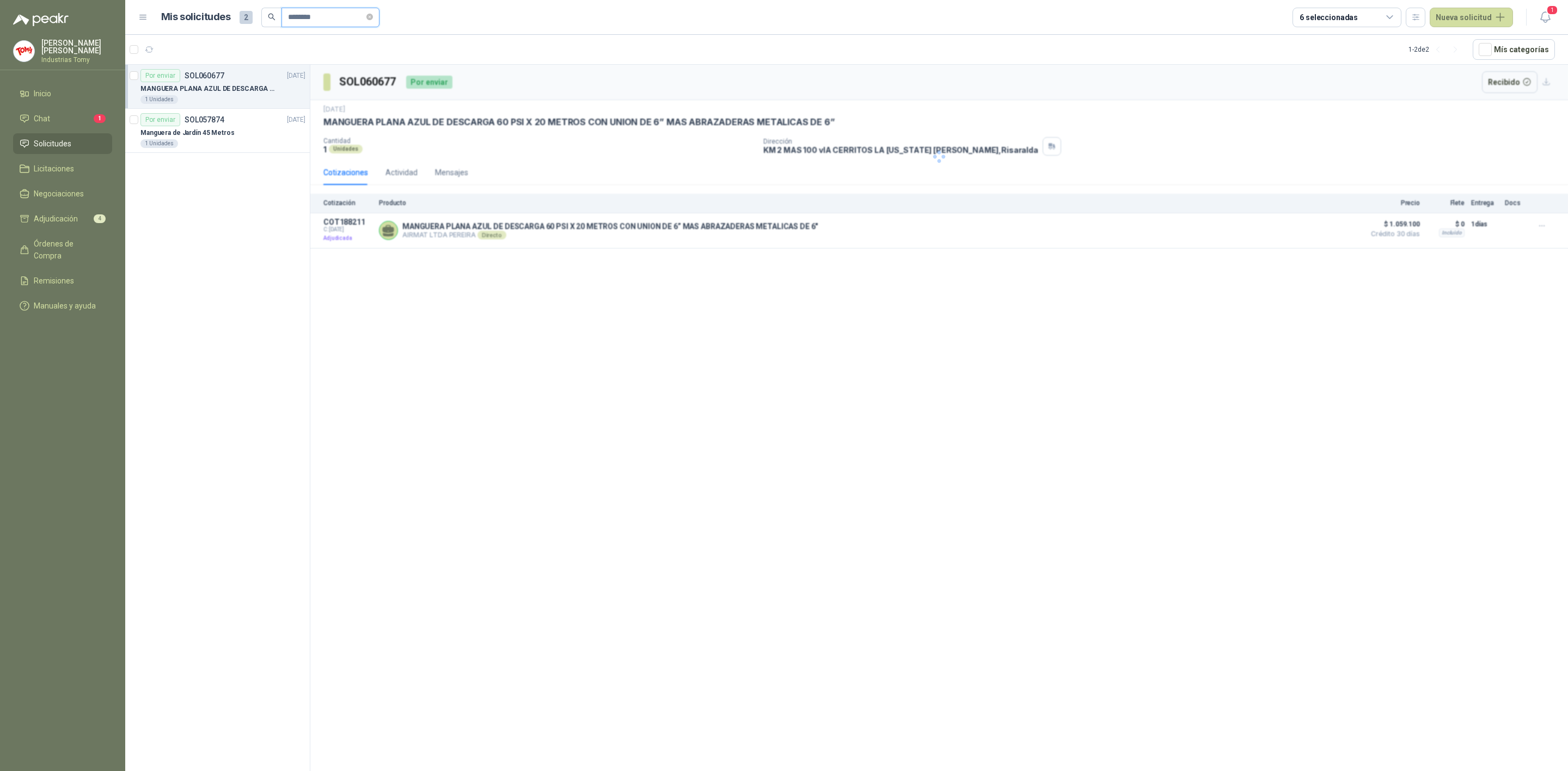
drag, startPoint x: 273, startPoint y: 26, endPoint x: 234, endPoint y: 27, distance: 39.0
click at [234, 27] on div "Mis solicitudes 2 ********" at bounding box center [270, 17] width 218 height 19
type input "*******"
click at [217, 94] on div "BATERIA" at bounding box center [223, 89] width 165 height 13
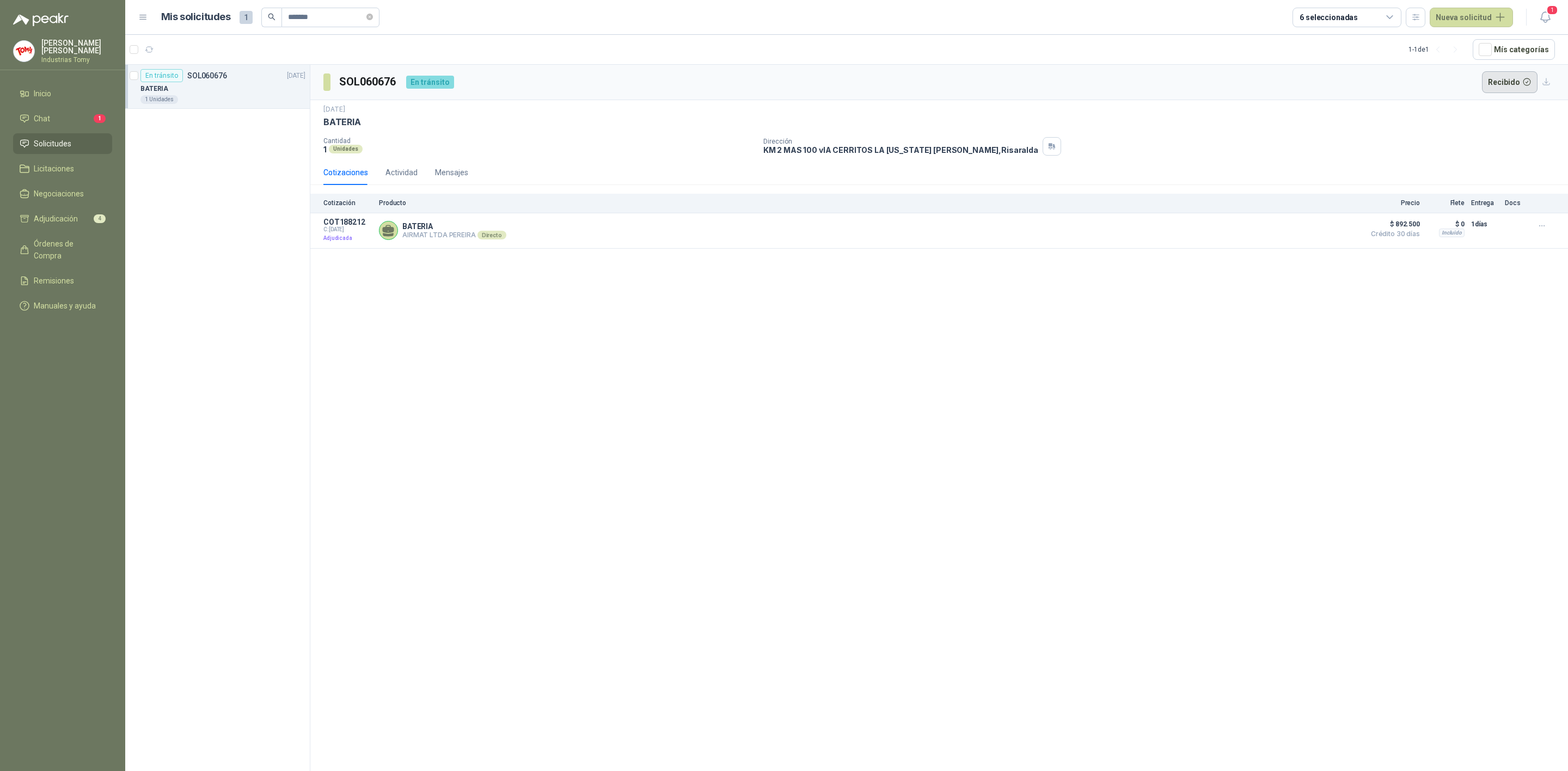
click at [1513, 80] on button "Recibido" at bounding box center [1509, 82] width 56 height 22
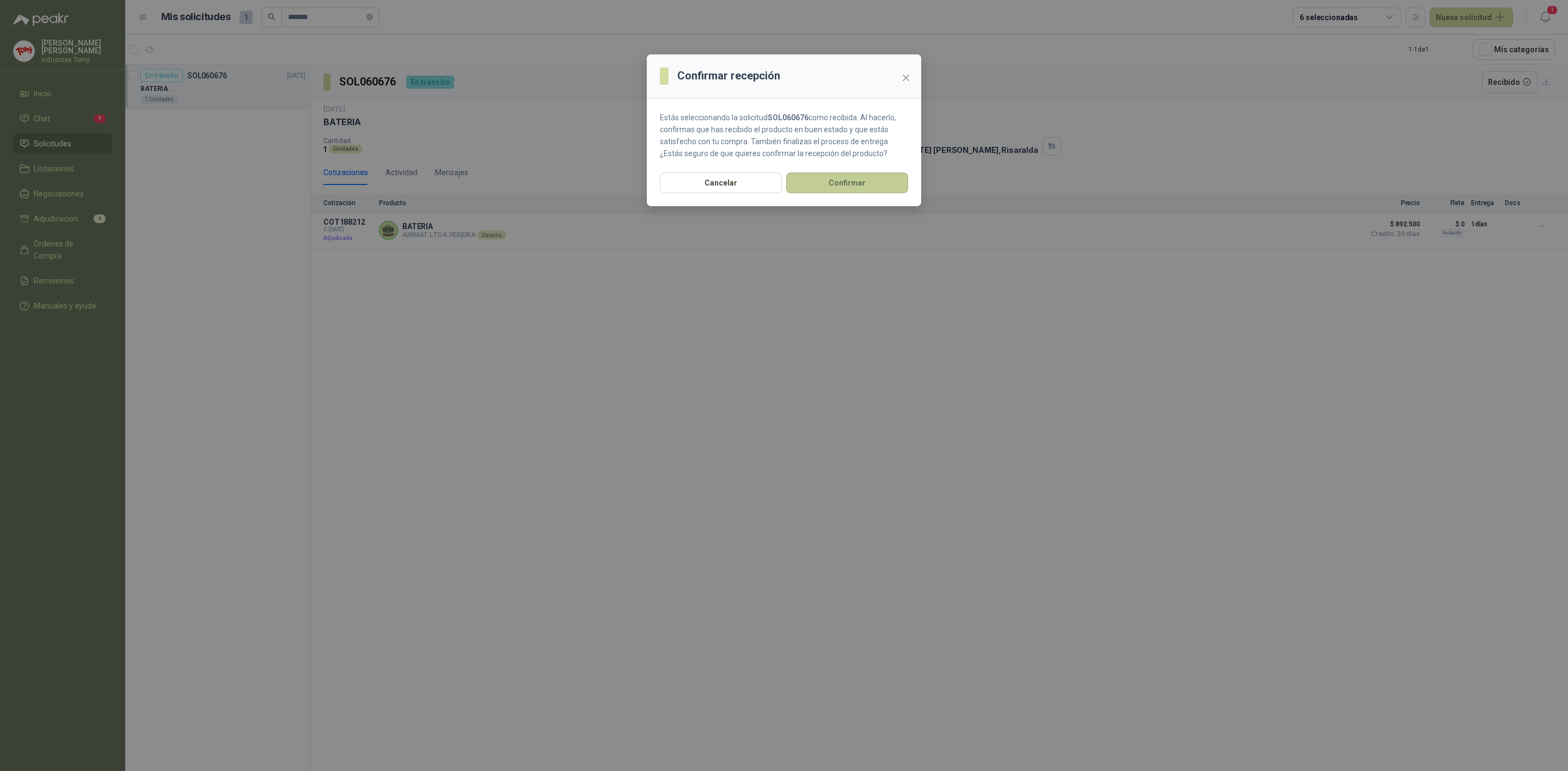
click at [882, 188] on button "Confirmar" at bounding box center [847, 182] width 122 height 21
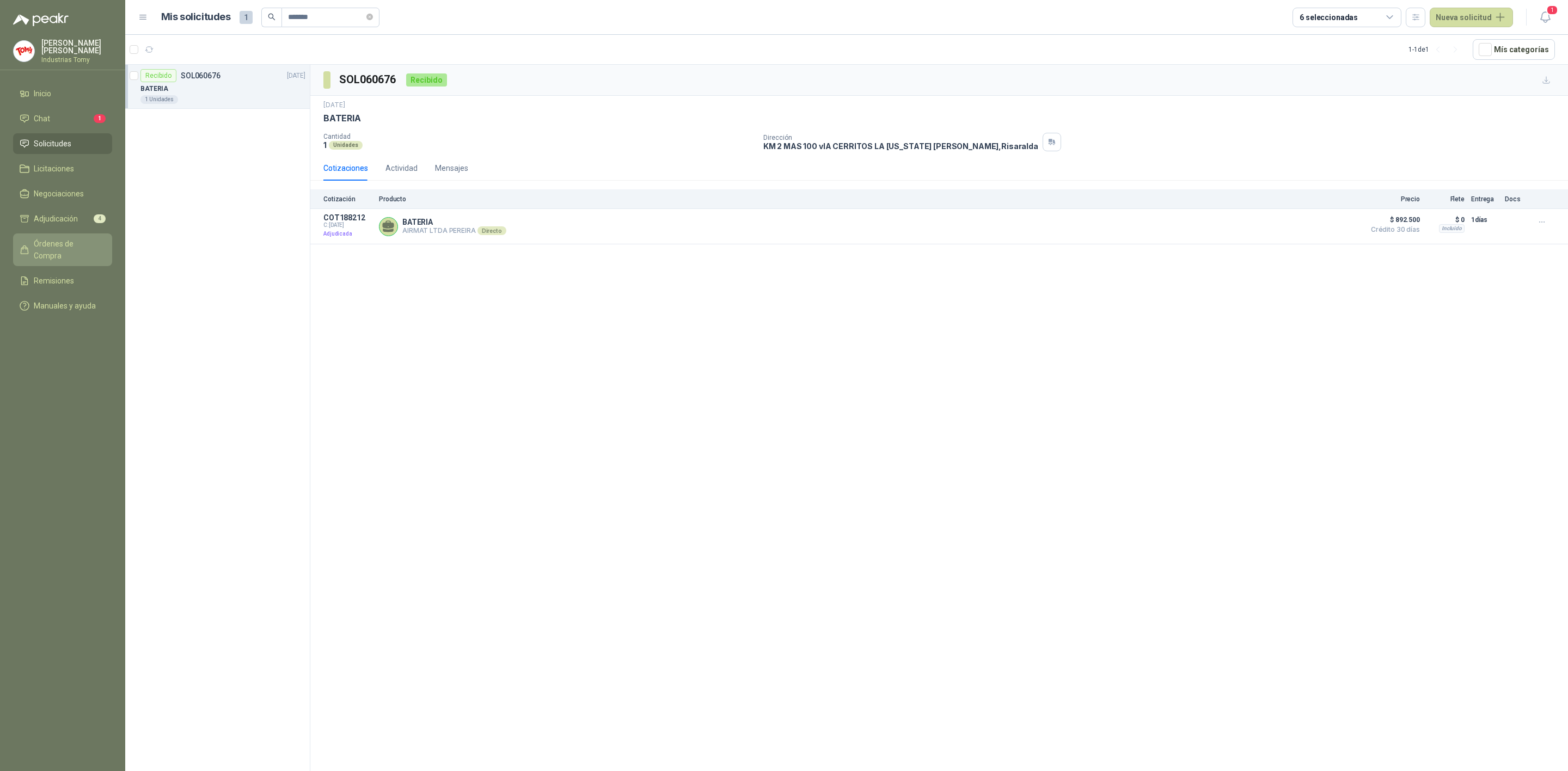
click at [62, 242] on span "Órdenes de Compra" at bounding box center [68, 250] width 68 height 24
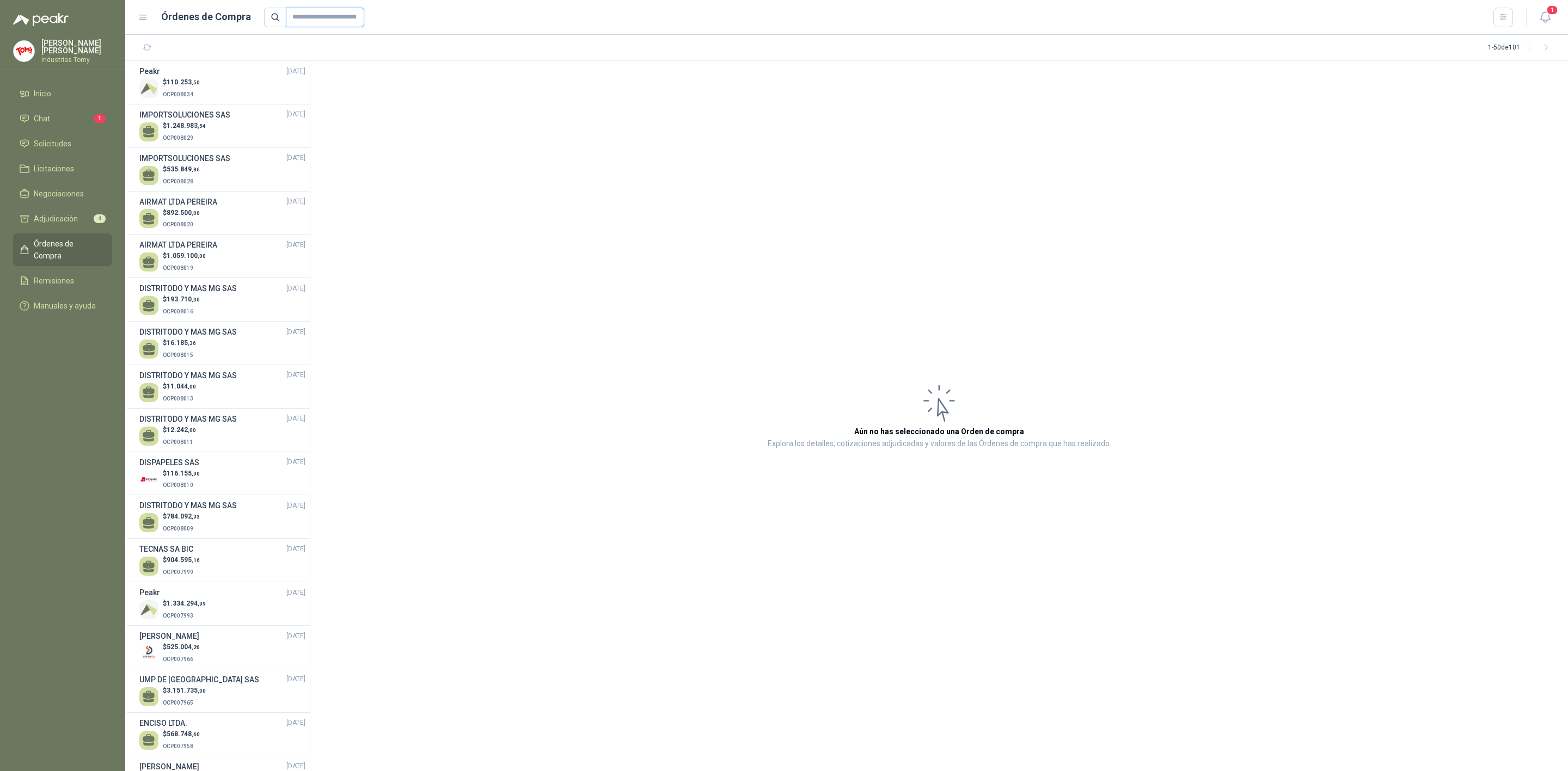
click at [321, 17] on input "text" at bounding box center [325, 17] width 79 height 19
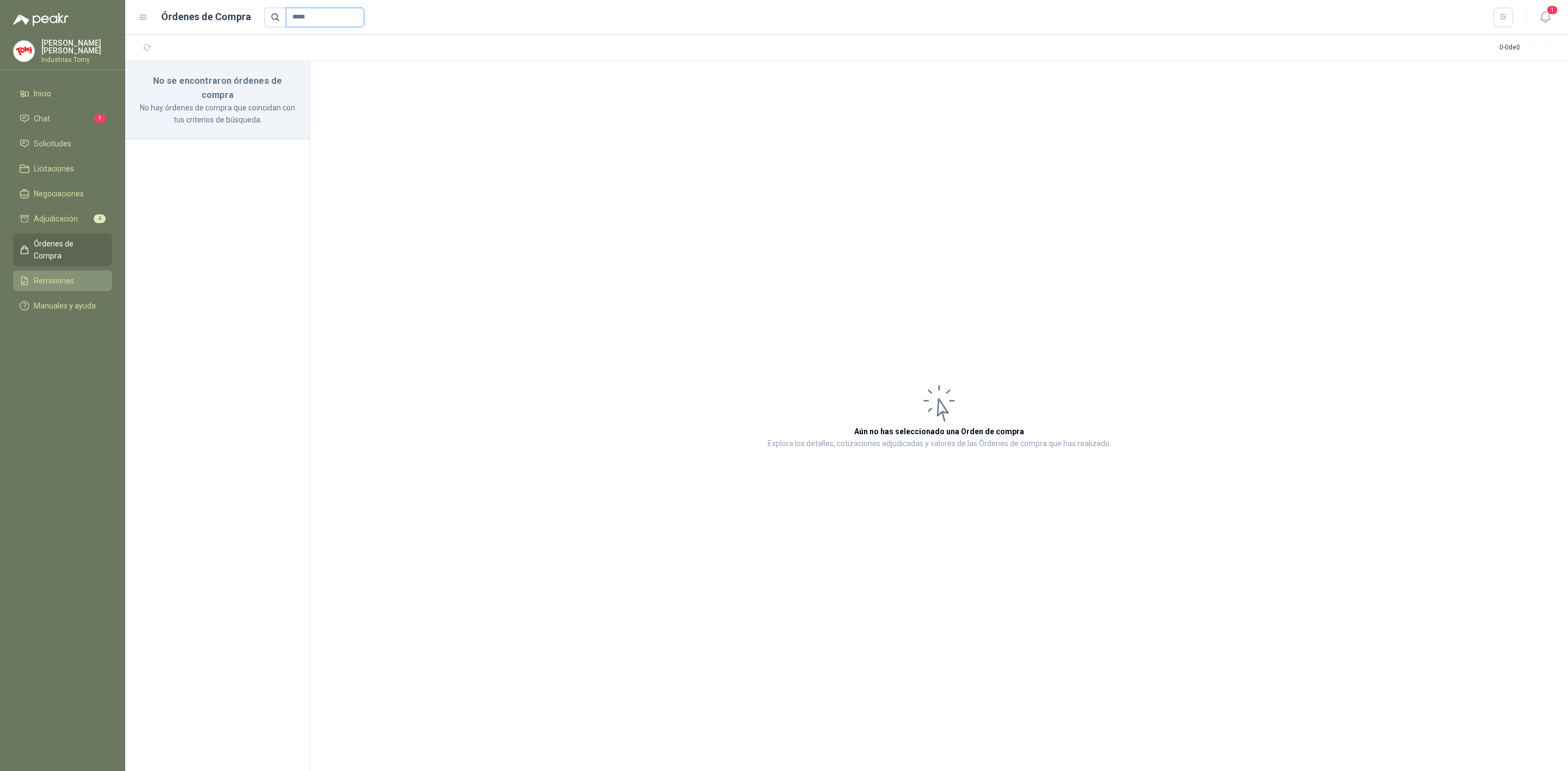
type input "*****"
click at [73, 275] on span "Remisiones" at bounding box center [54, 281] width 40 height 12
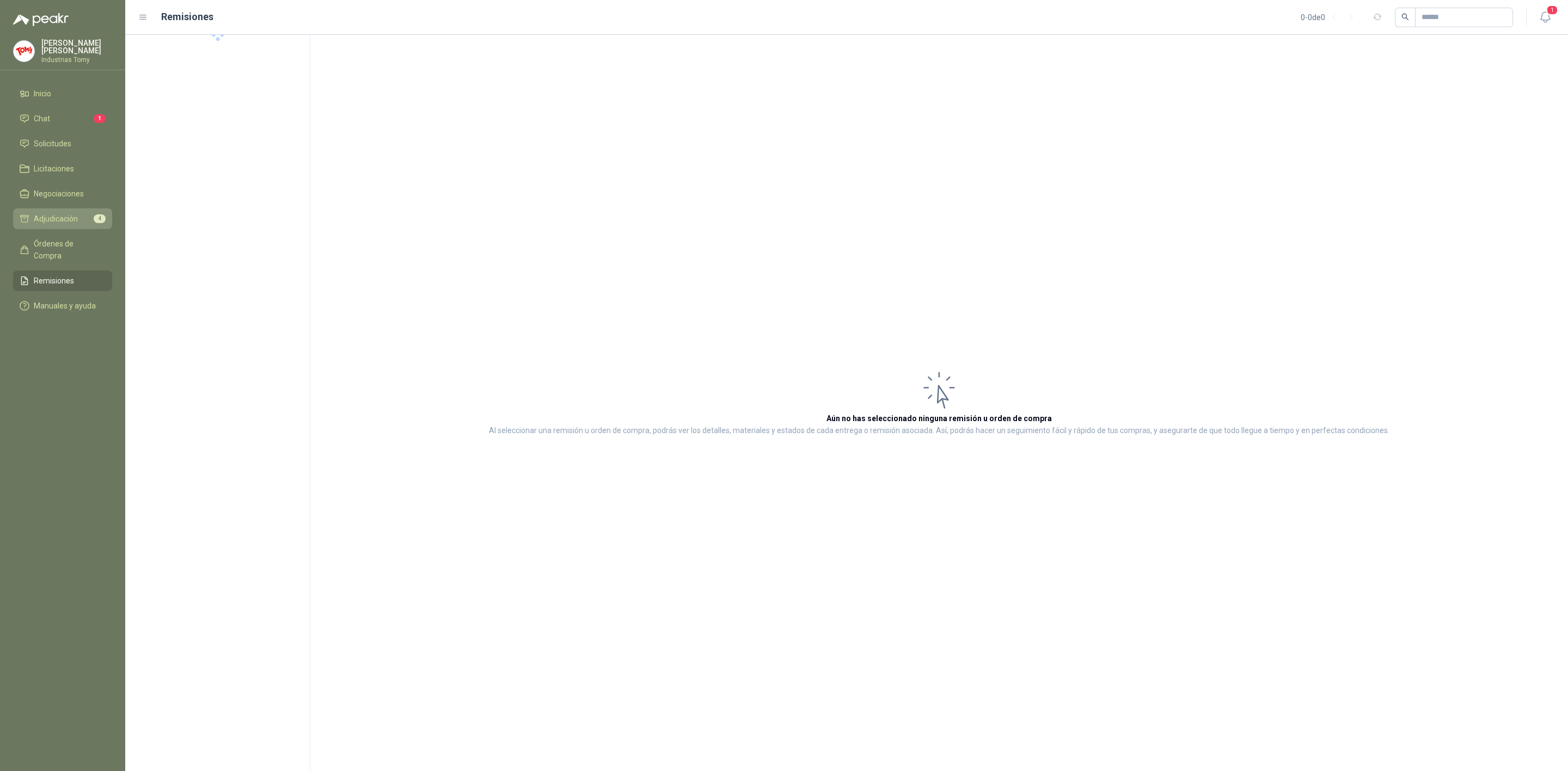
click at [75, 222] on span "Adjudicación" at bounding box center [56, 219] width 44 height 12
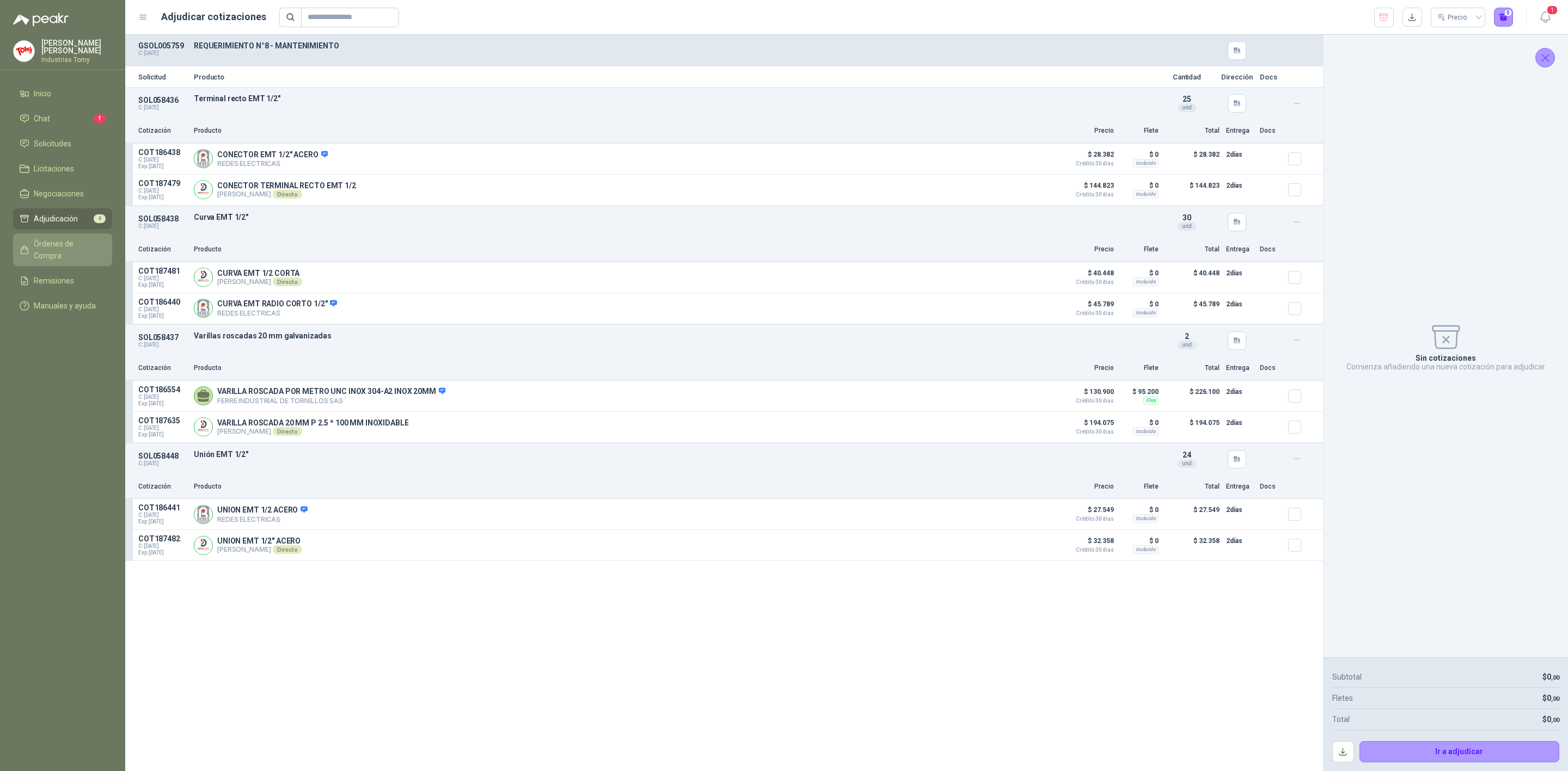
click at [77, 243] on span "Órdenes de Compra" at bounding box center [68, 250] width 68 height 24
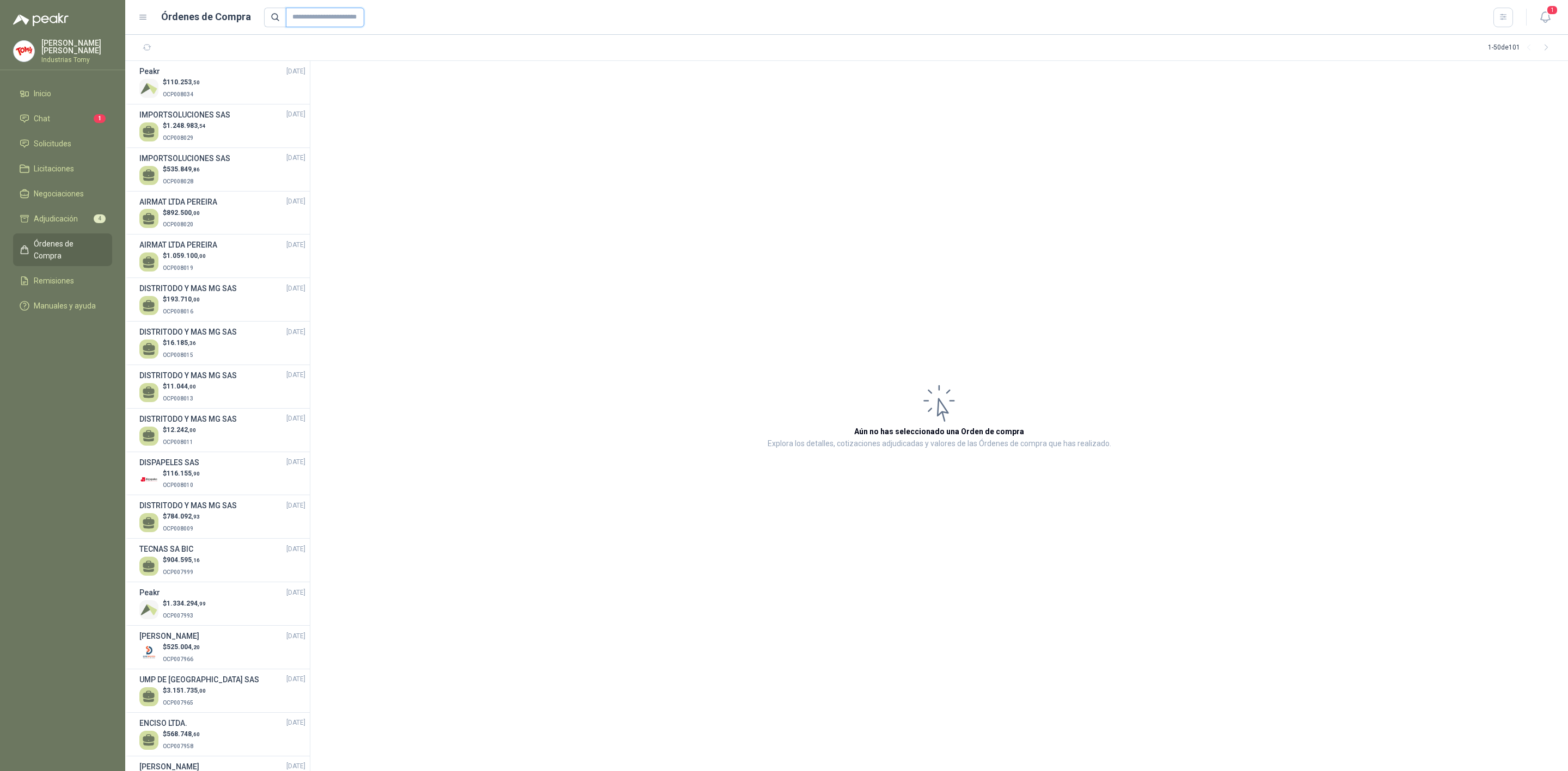
click at [324, 15] on input "text" at bounding box center [325, 17] width 79 height 19
click at [190, 250] on h3 "AIRMAT LTDA PEREIRA" at bounding box center [178, 245] width 78 height 12
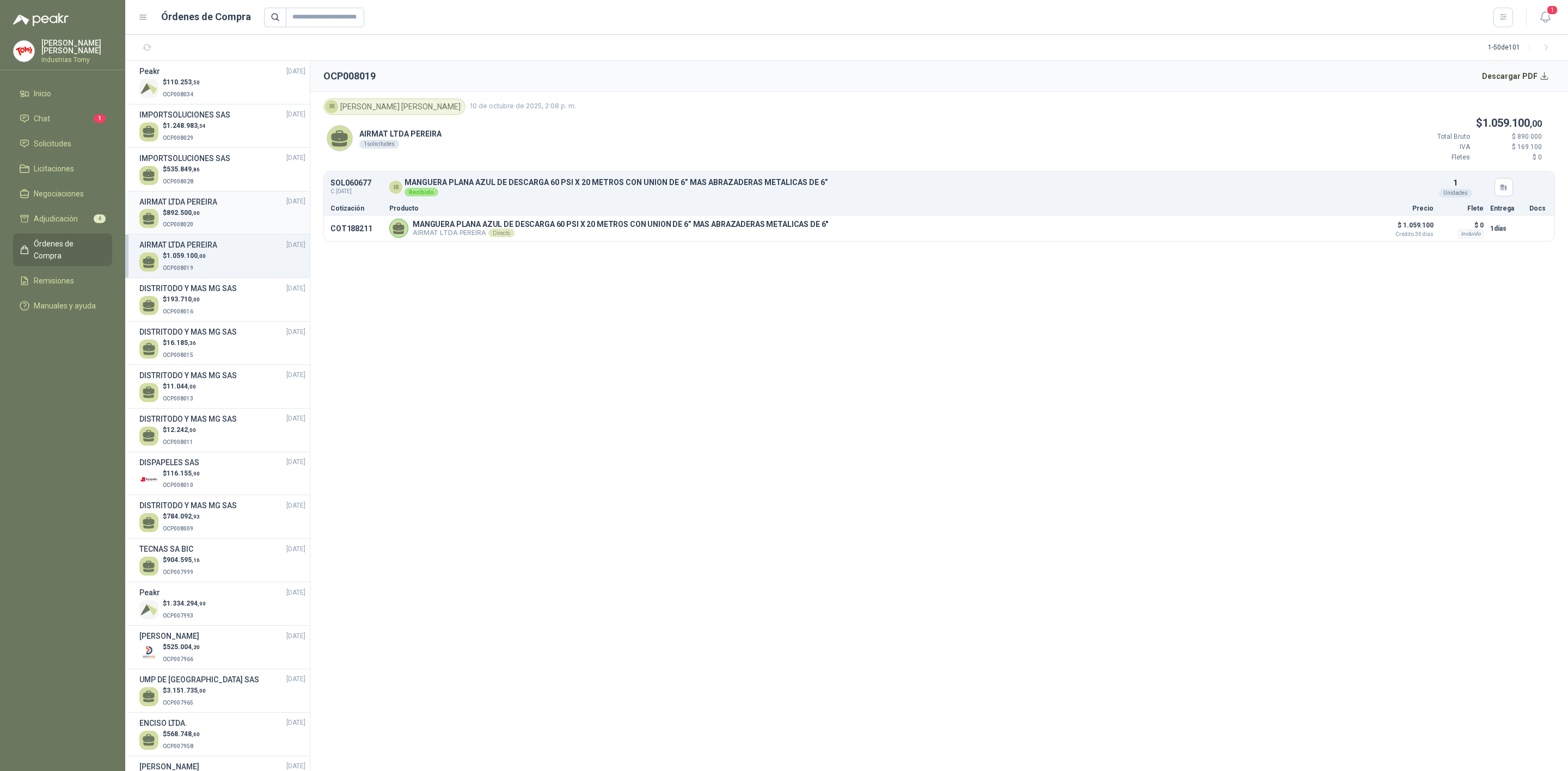
click at [203, 201] on h3 "AIRMAT LTDA PEREIRA" at bounding box center [178, 202] width 78 height 12
